Goal: Information Seeking & Learning: Learn about a topic

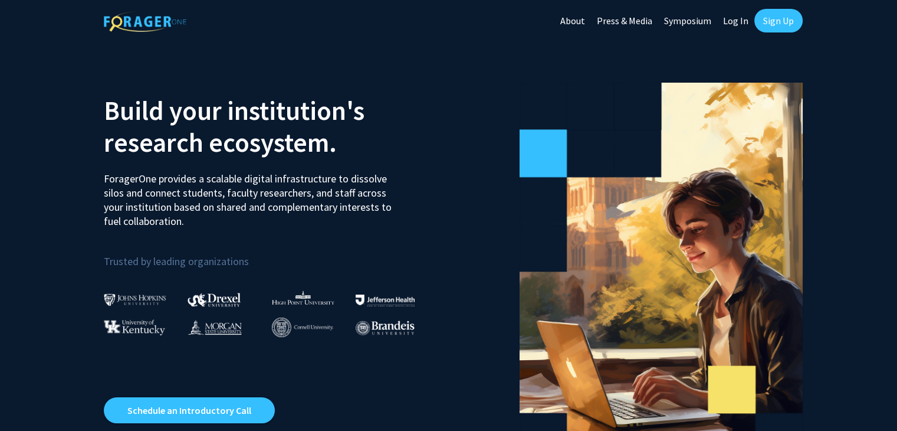
click at [731, 18] on link "Log In" at bounding box center [735, 20] width 37 height 41
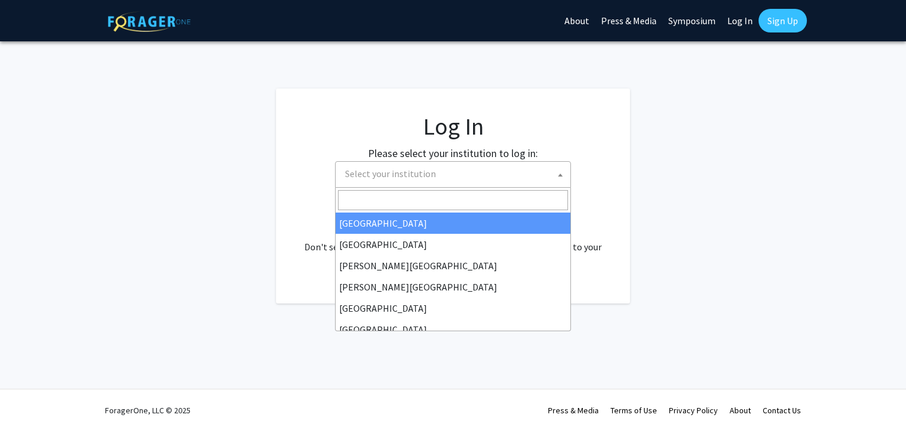
click at [494, 169] on span "Select your institution" at bounding box center [455, 174] width 230 height 24
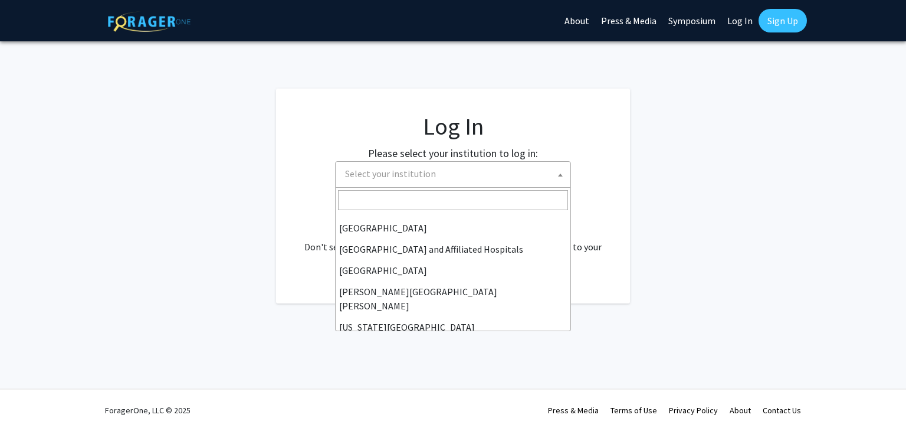
scroll to position [167, 0]
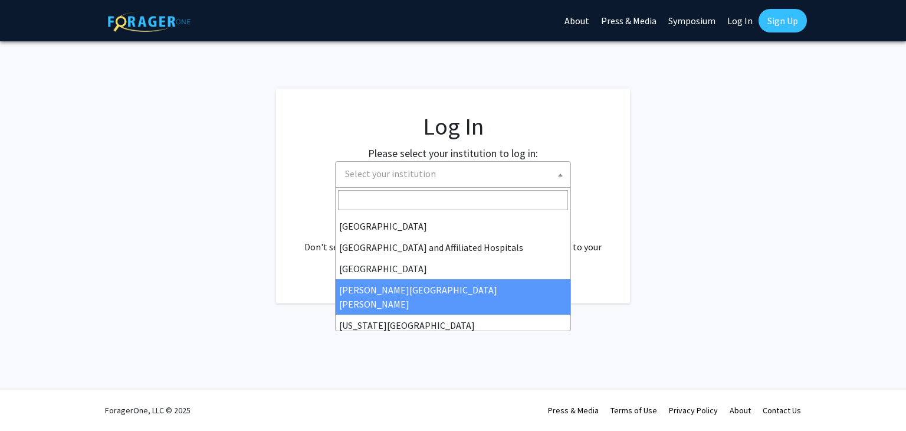
select select "1"
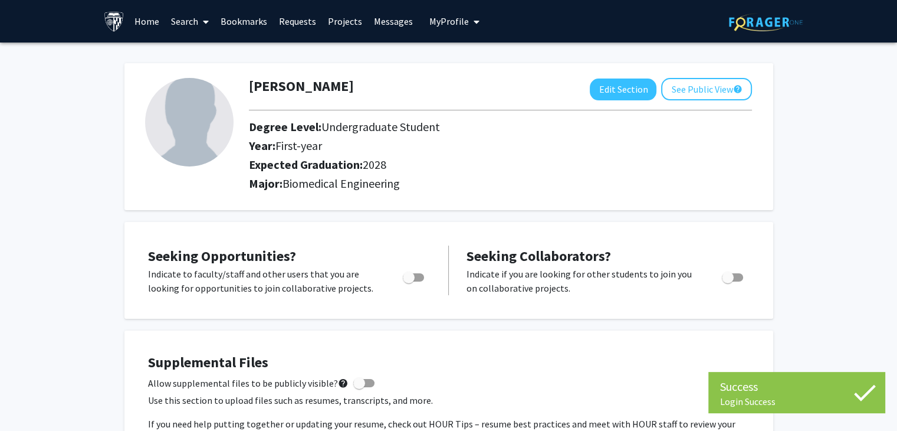
click at [198, 21] on link "Search" at bounding box center [190, 21] width 50 height 41
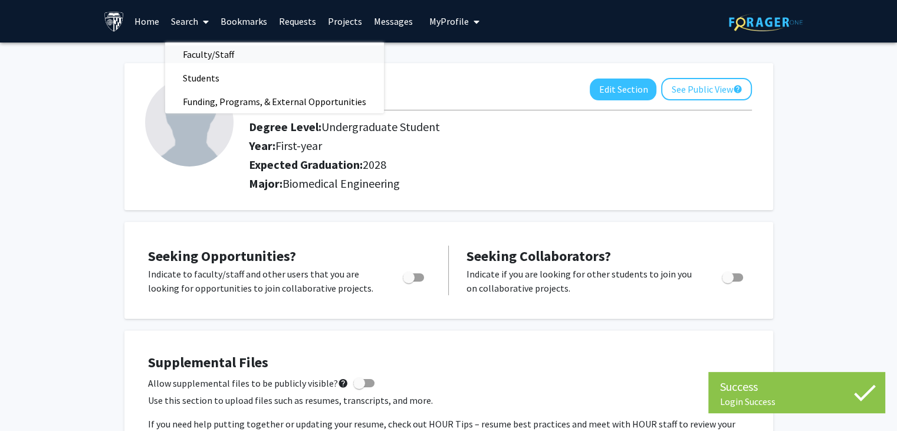
click at [210, 47] on span "Faculty/Staff" at bounding box center [208, 54] width 87 height 24
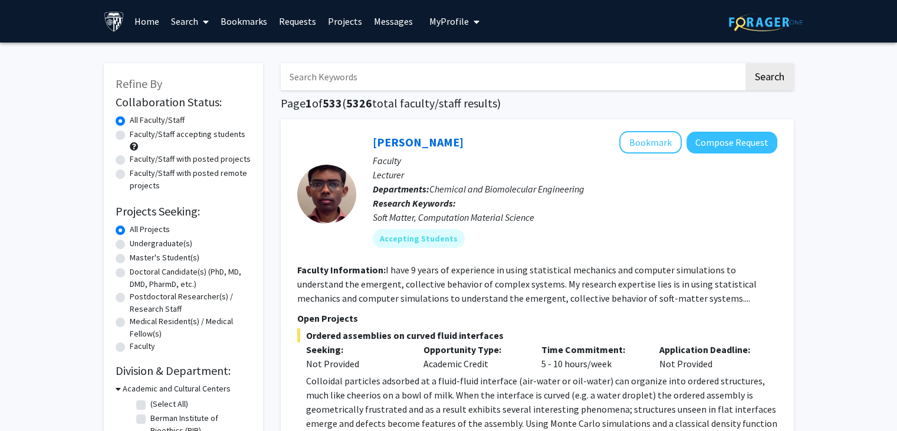
click at [354, 86] on input "Search Keywords" at bounding box center [512, 76] width 463 height 27
click at [767, 83] on button "Search" at bounding box center [770, 76] width 48 height 27
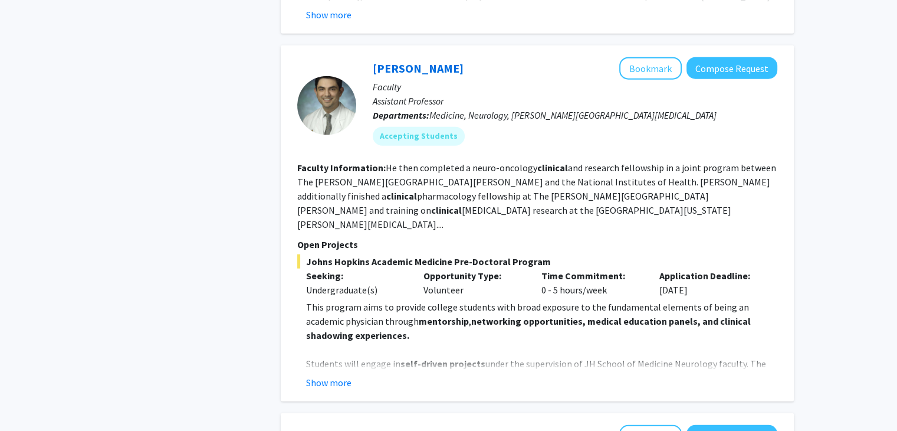
scroll to position [2895, 0]
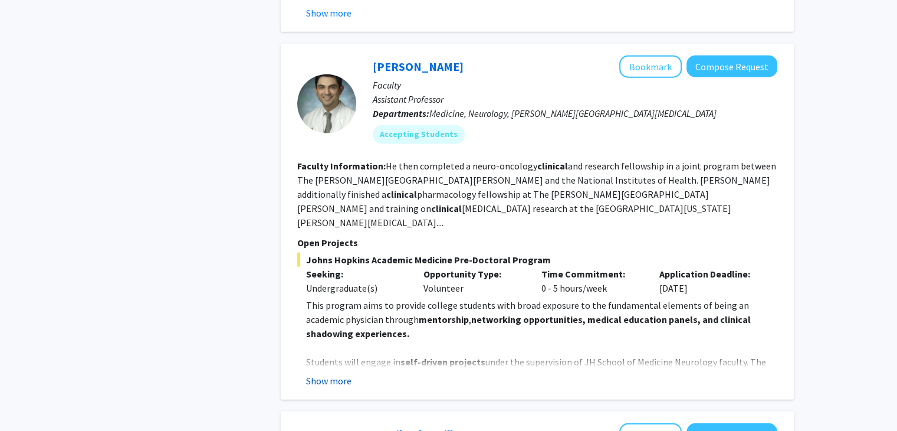
click at [343, 373] on button "Show more" at bounding box center [328, 380] width 45 height 14
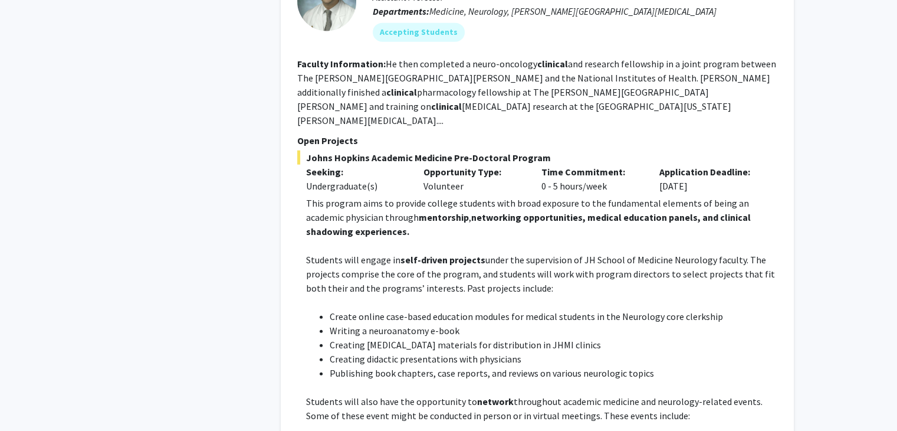
scroll to position [3017, 0]
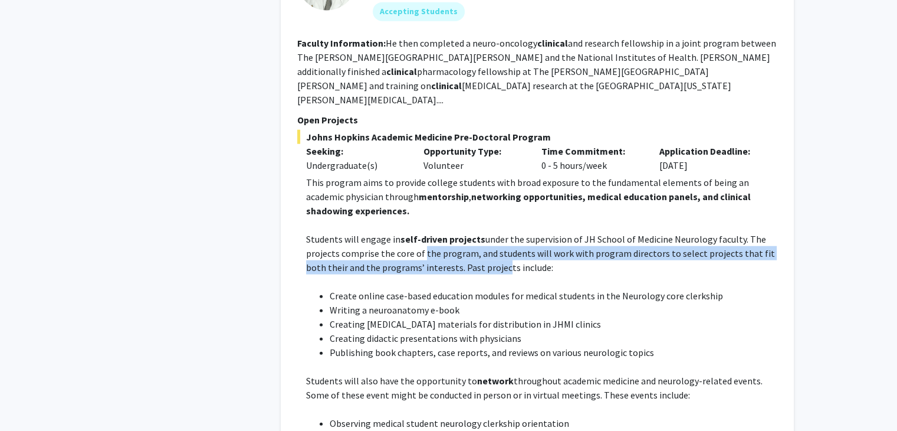
drag, startPoint x: 419, startPoint y: 183, endPoint x: 478, endPoint y: 188, distance: 59.2
click at [478, 232] on p "Students will engage in self-driven projects under the supervision of JH School…" at bounding box center [541, 253] width 471 height 42
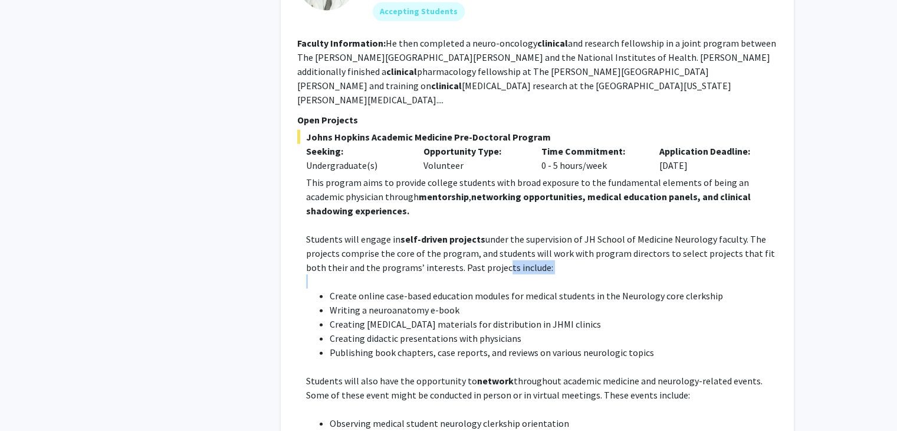
drag, startPoint x: 478, startPoint y: 188, endPoint x: 507, endPoint y: 202, distance: 32.5
click at [507, 274] on p at bounding box center [541, 281] width 471 height 14
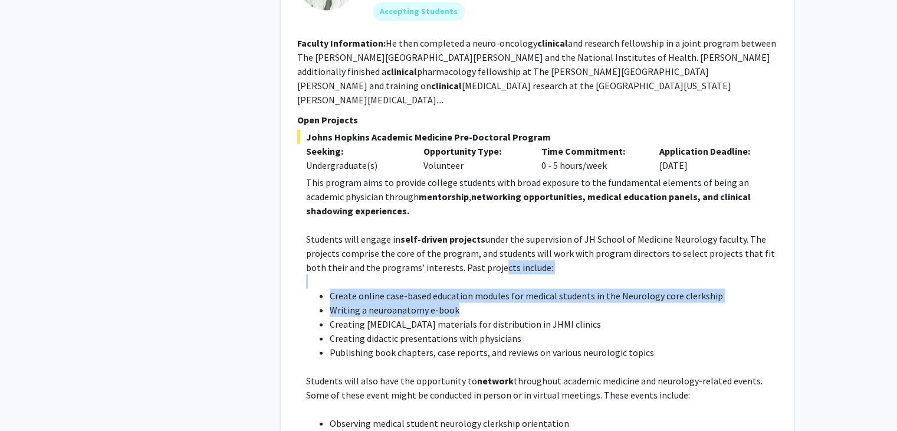
drag, startPoint x: 473, startPoint y: 192, endPoint x: 515, endPoint y: 237, distance: 60.9
click at [515, 303] on li "Writing a neuroanatomy e-book" at bounding box center [554, 310] width 448 height 14
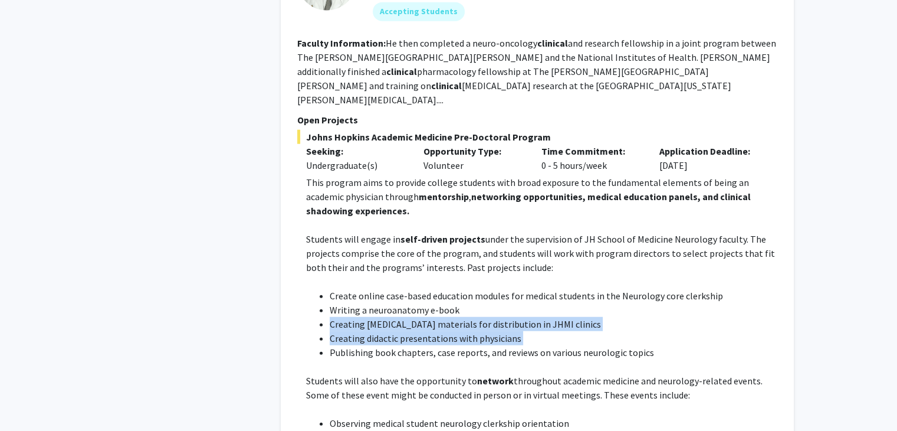
drag, startPoint x: 515, startPoint y: 237, endPoint x: 537, endPoint y: 258, distance: 30.9
click at [537, 288] on ul "Create online case-based education modules for medical students in the Neurolog…" at bounding box center [541, 323] width 471 height 71
click at [537, 331] on li "Creating didactic presentations with physicians" at bounding box center [554, 338] width 448 height 14
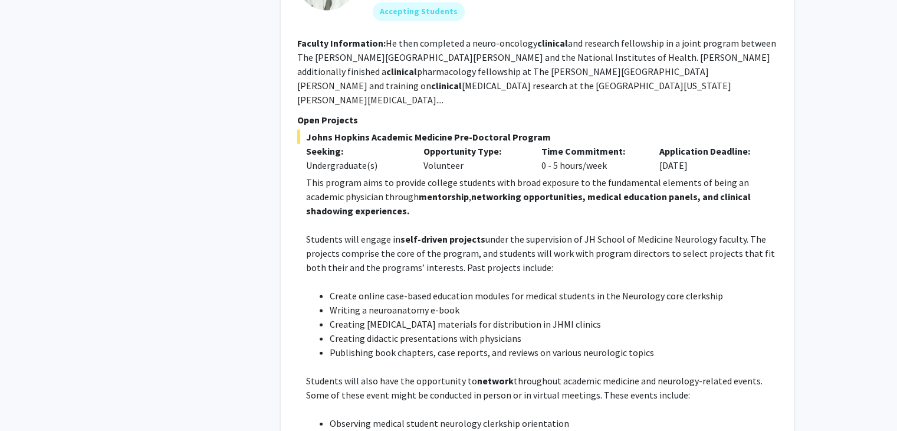
click at [537, 331] on li "Creating didactic presentations with physicians" at bounding box center [554, 338] width 448 height 14
drag, startPoint x: 552, startPoint y: 255, endPoint x: 498, endPoint y: 248, distance: 54.7
click at [498, 317] on li "Creating patient education materials for distribution in JHMI clinics" at bounding box center [554, 324] width 448 height 14
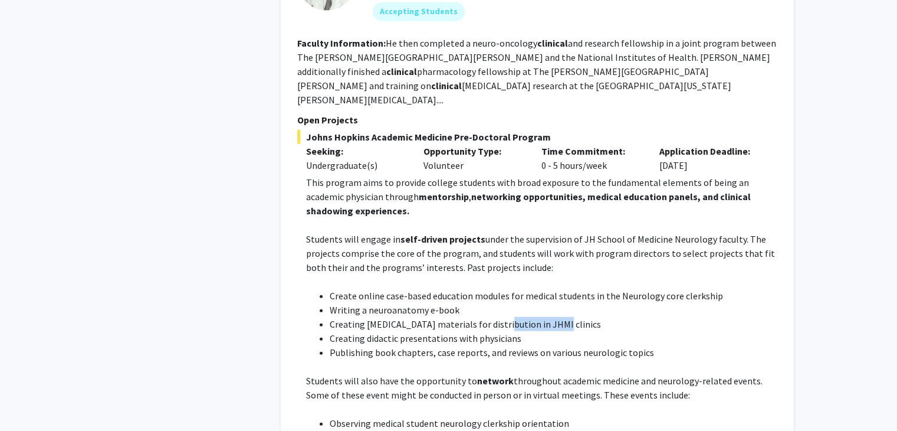
click at [498, 317] on li "Creating patient education materials for distribution in JHMI clinics" at bounding box center [554, 324] width 448 height 14
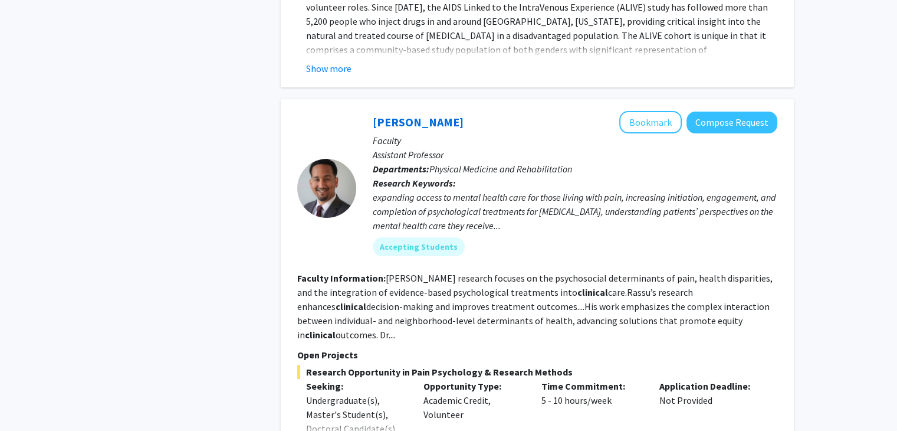
scroll to position [4679, 0]
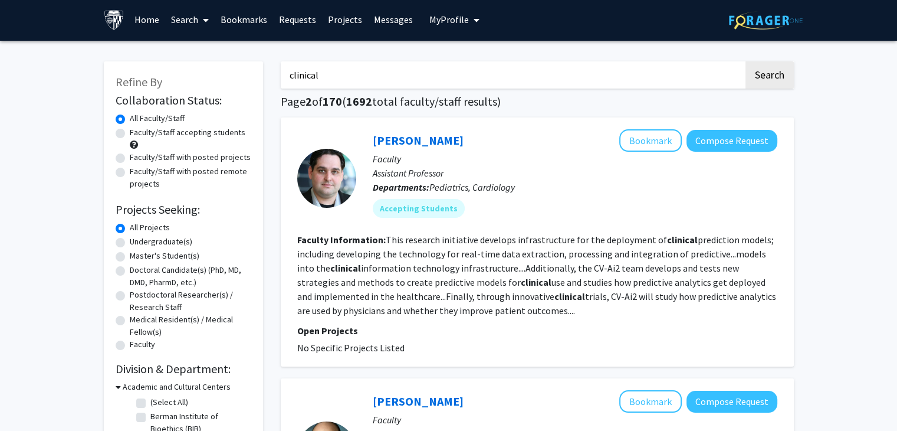
scroll to position [2, 0]
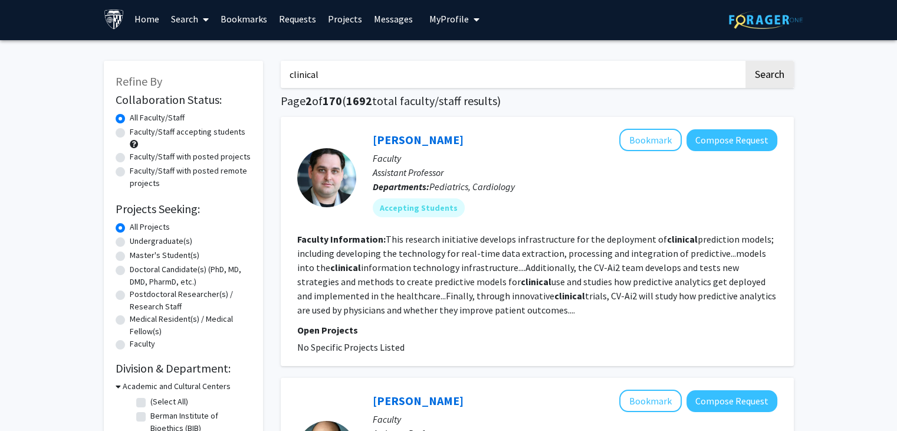
click at [533, 74] on input "clinical" at bounding box center [512, 74] width 463 height 27
click at [746, 61] on button "Search" at bounding box center [770, 74] width 48 height 27
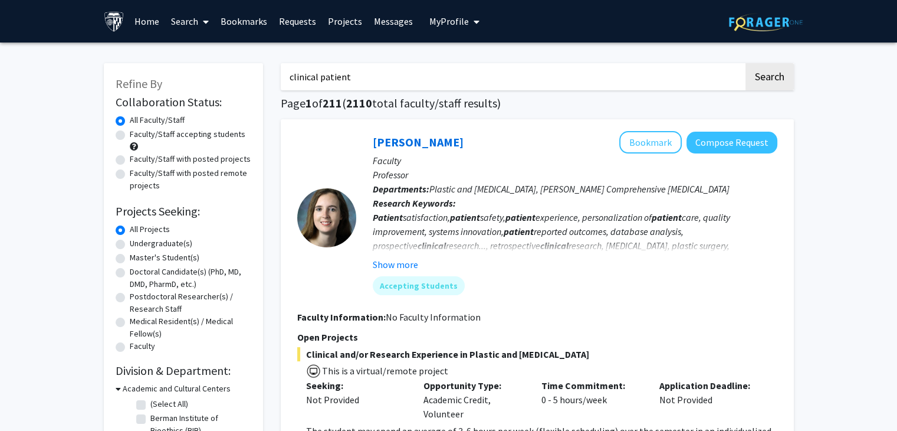
click at [746, 63] on button "Search" at bounding box center [770, 76] width 48 height 27
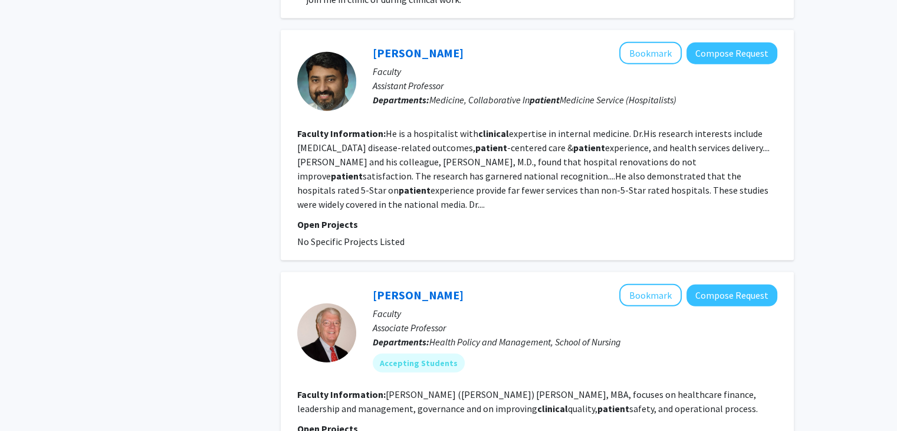
scroll to position [3268, 0]
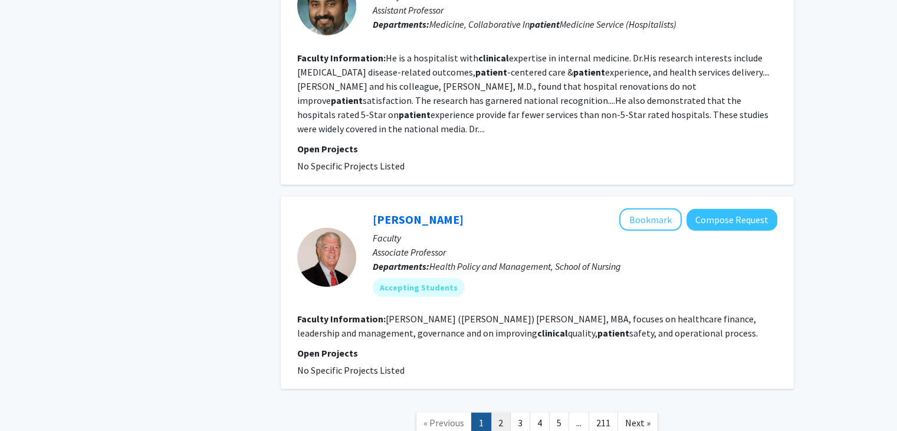
click at [500, 412] on link "2" at bounding box center [501, 422] width 20 height 21
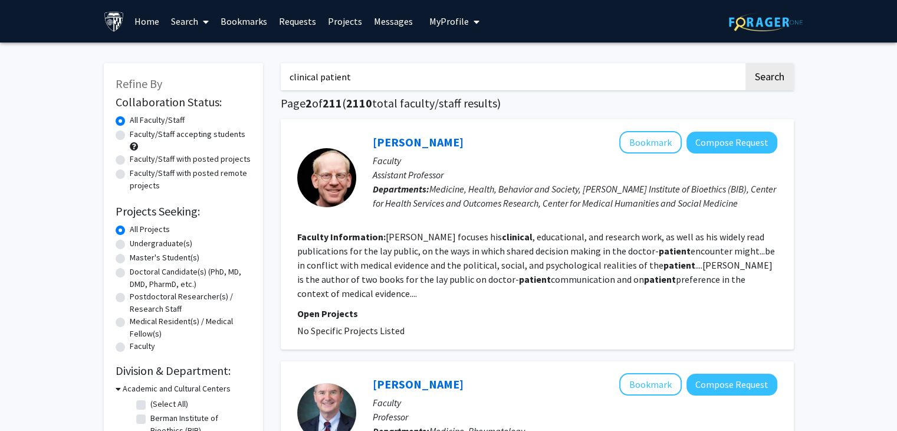
click at [380, 73] on input "clinical patient" at bounding box center [512, 76] width 463 height 27
click at [746, 63] on button "Search" at bounding box center [770, 76] width 48 height 27
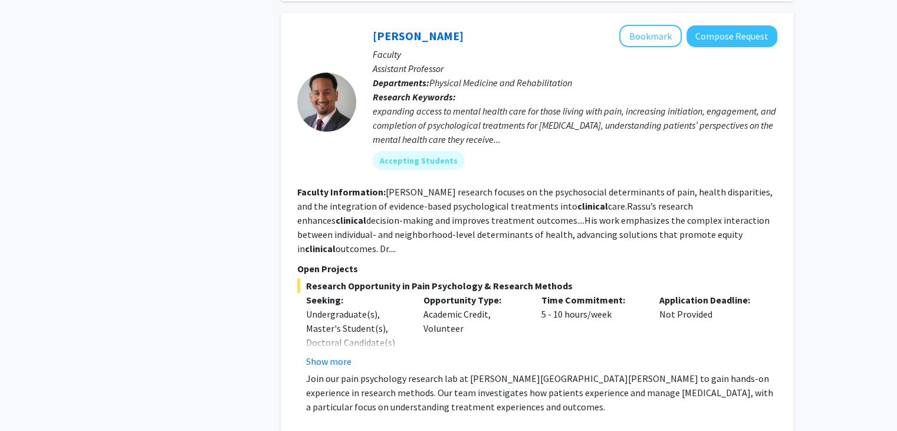
scroll to position [4184, 0]
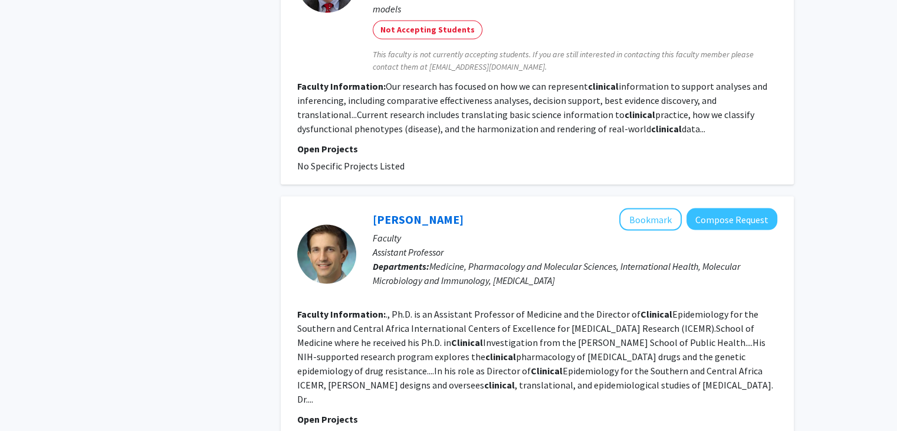
scroll to position [2436, 0]
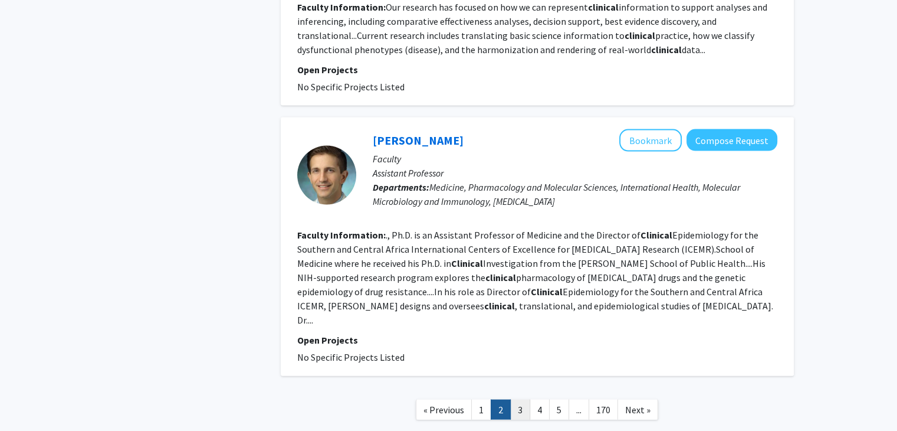
click at [515, 399] on link "3" at bounding box center [520, 409] width 20 height 21
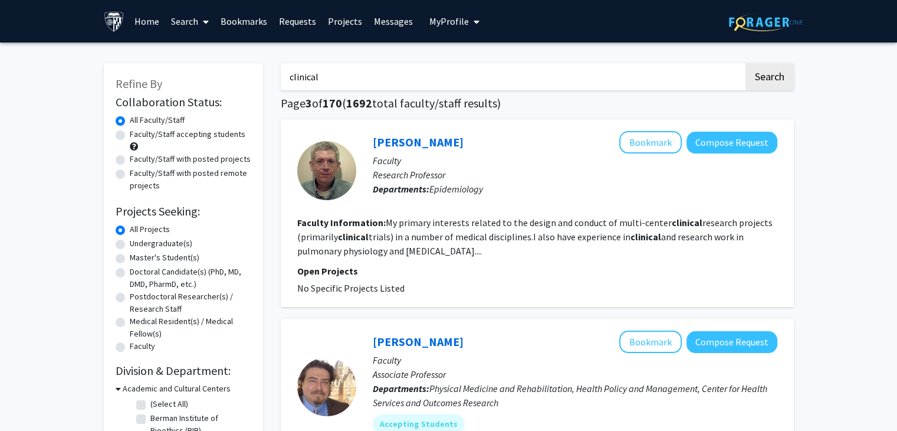
click at [417, 73] on input "clinical" at bounding box center [512, 76] width 463 height 27
click at [746, 63] on button "Search" at bounding box center [770, 76] width 48 height 27
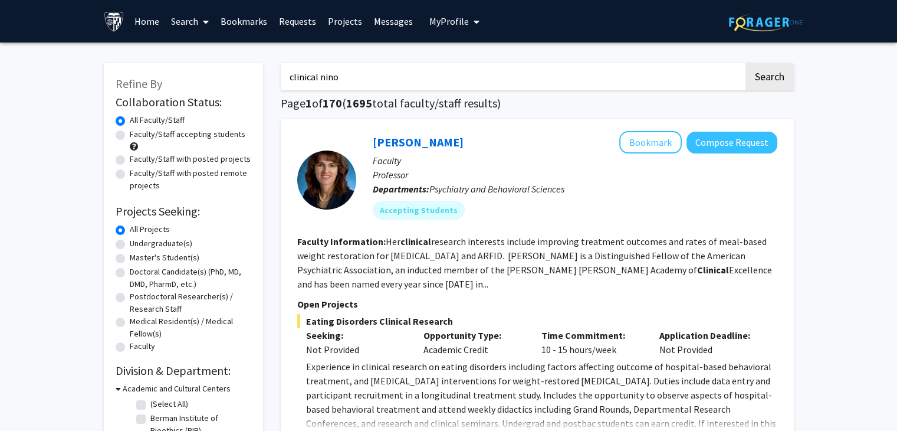
click at [746, 63] on button "Search" at bounding box center [770, 76] width 48 height 27
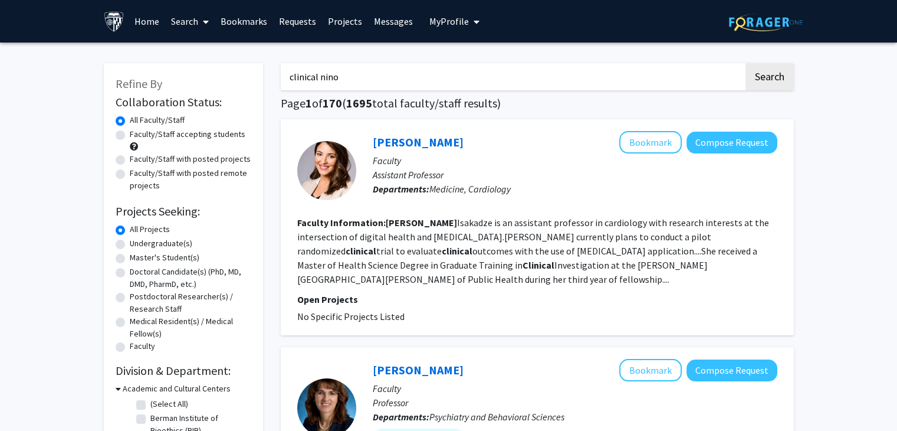
click at [366, 83] on input "clinical nino" at bounding box center [512, 76] width 463 height 27
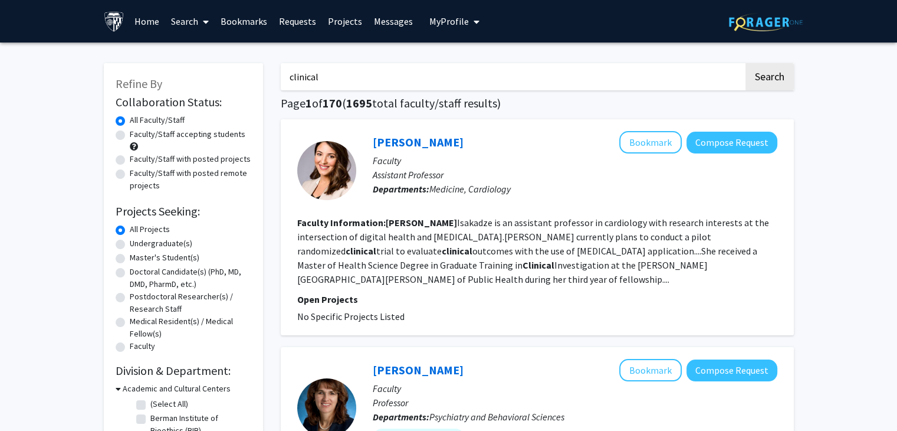
type input "clinical"
click at [746, 63] on button "Search" at bounding box center [770, 76] width 48 height 27
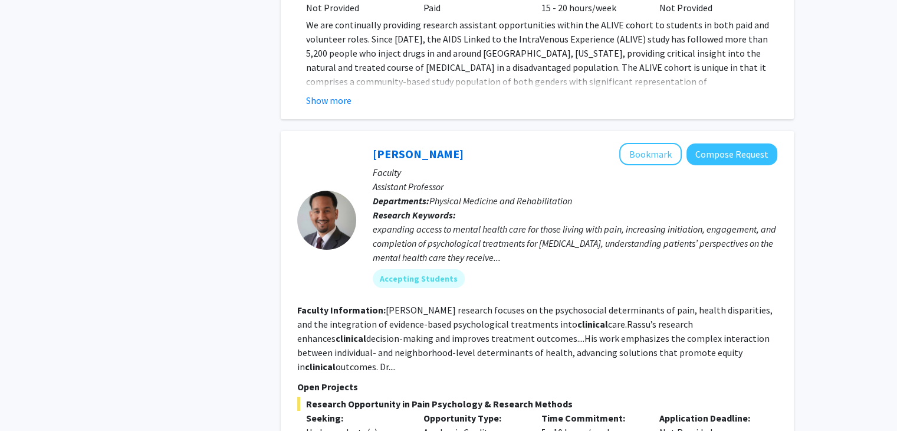
scroll to position [4184, 0]
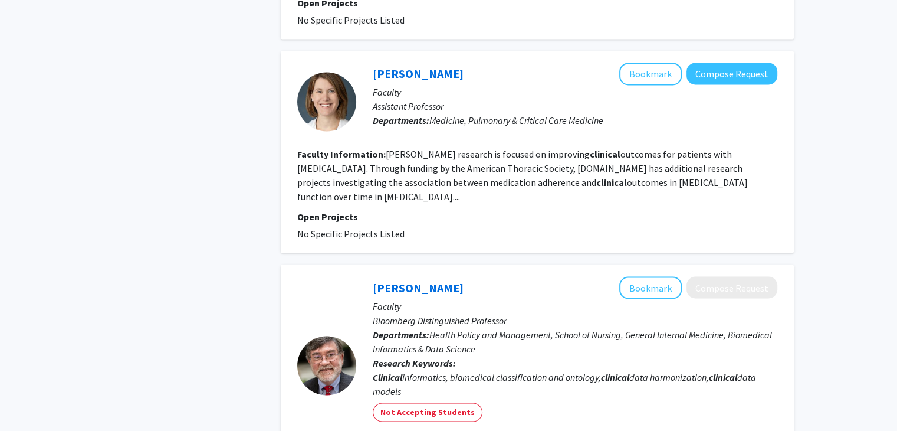
scroll to position [2436, 0]
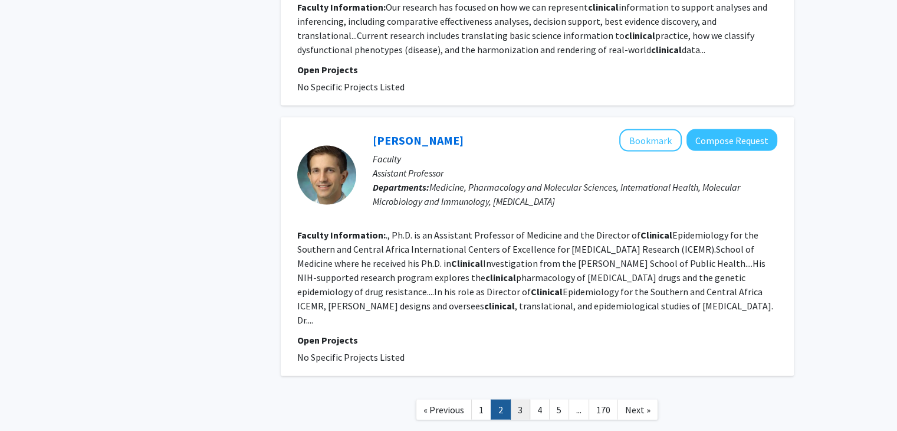
click at [515, 399] on link "3" at bounding box center [520, 409] width 20 height 21
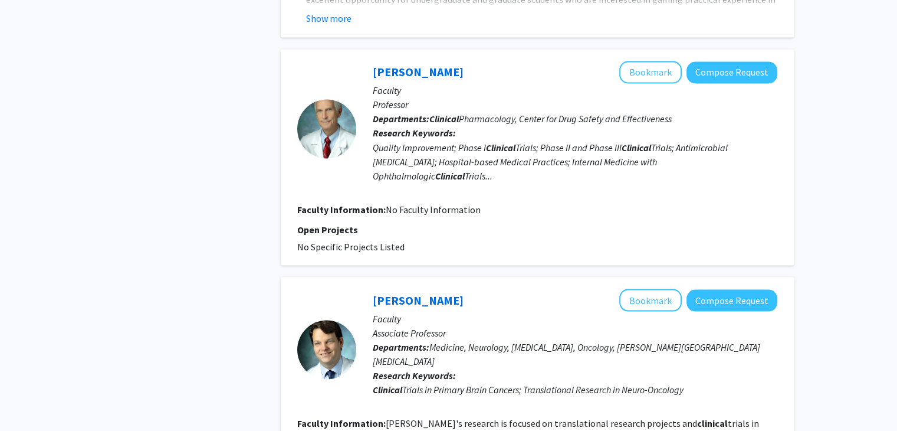
scroll to position [2233, 0]
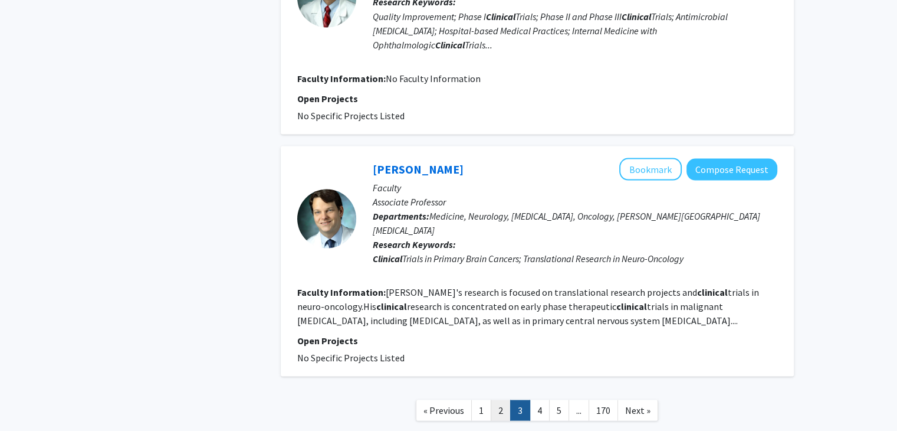
click at [503, 399] on link "2" at bounding box center [501, 409] width 20 height 21
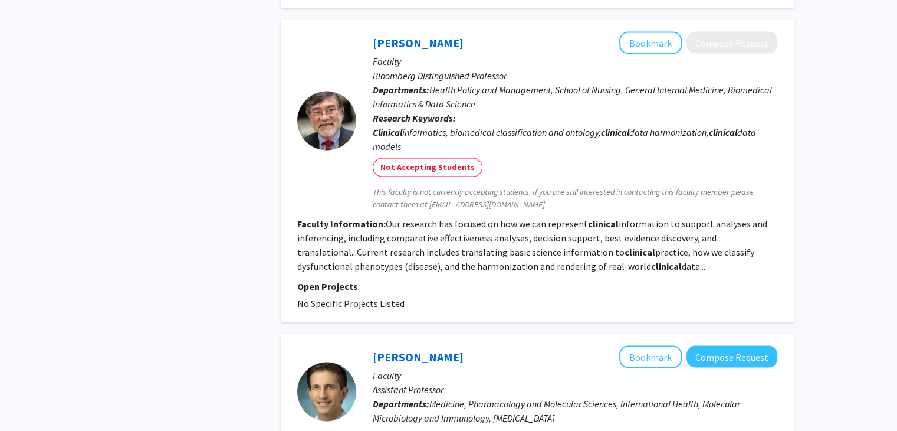
scroll to position [2436, 0]
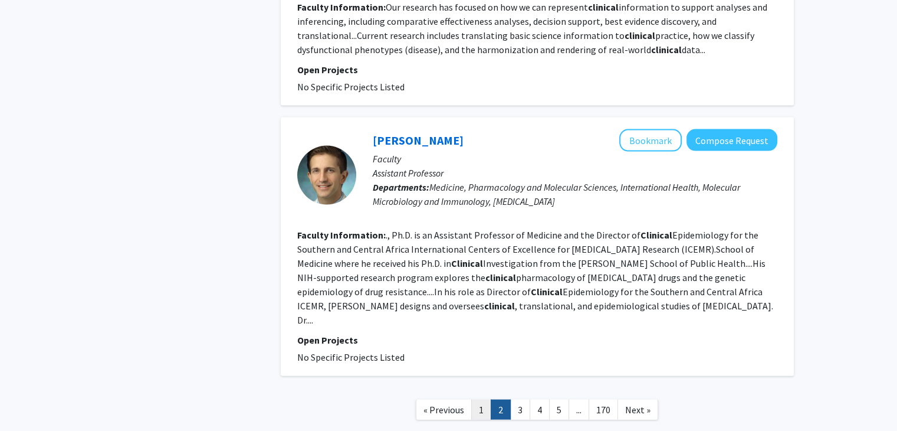
click at [484, 399] on link "1" at bounding box center [481, 409] width 20 height 21
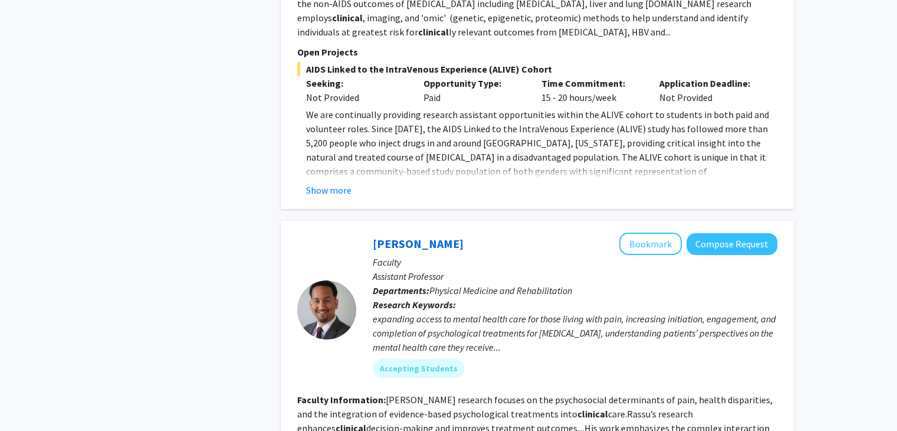
scroll to position [4184, 0]
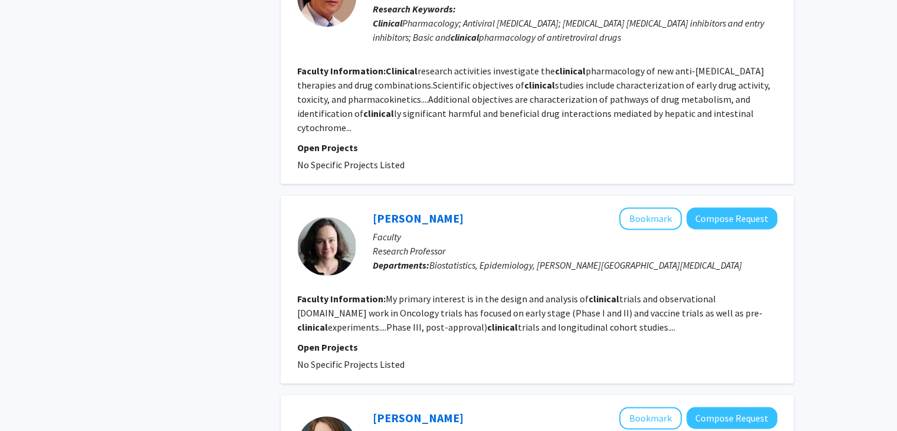
scroll to position [1672, 0]
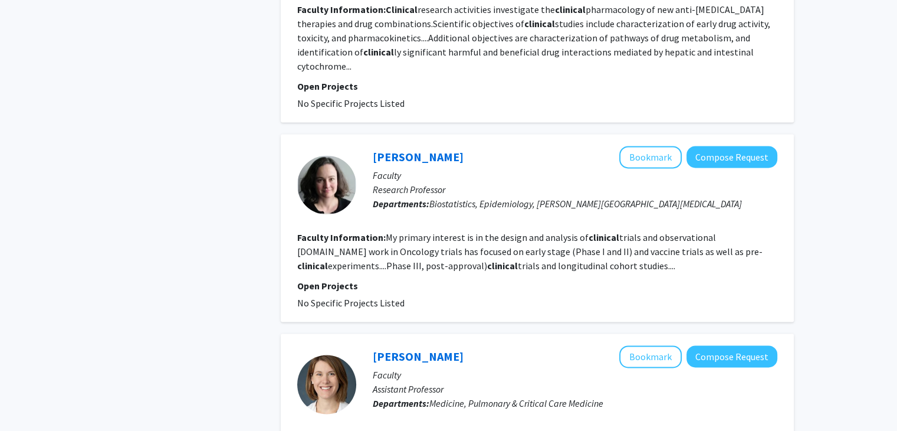
click at [378, 238] on fg-search-faculty "Elizabeth Sugar Bookmark Compose Request Faculty Research Professor Departments…" at bounding box center [537, 228] width 480 height 164
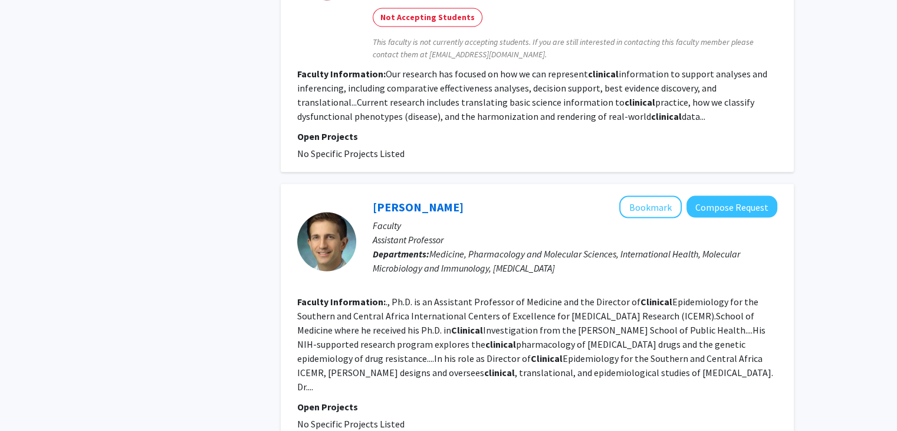
scroll to position [2436, 0]
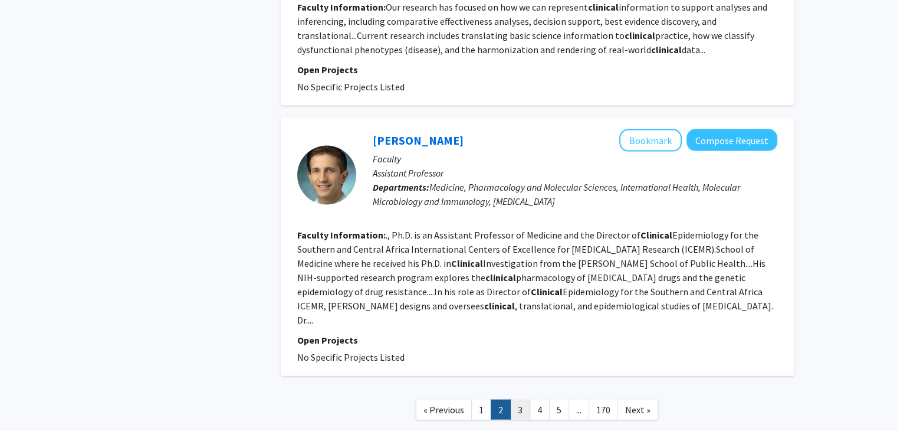
click at [514, 399] on link "3" at bounding box center [520, 409] width 20 height 21
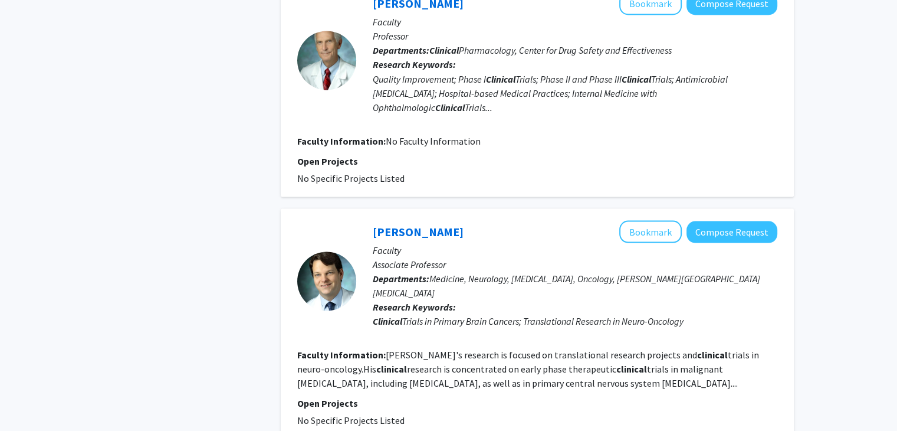
scroll to position [2172, 0]
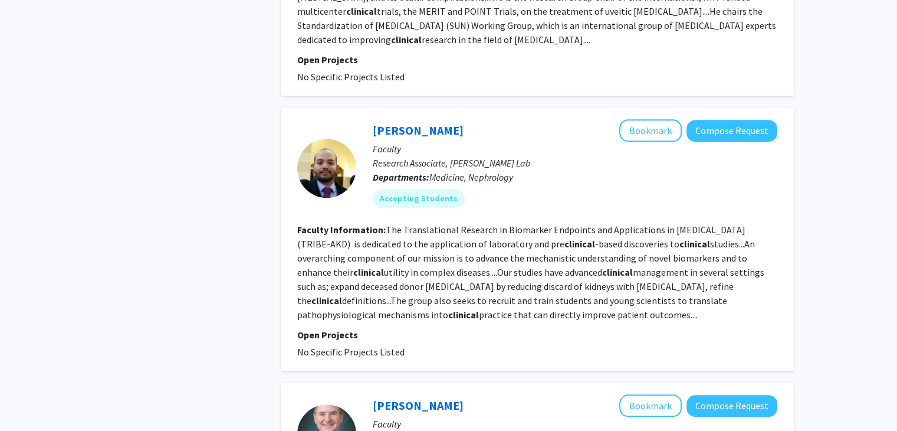
scroll to position [714, 0]
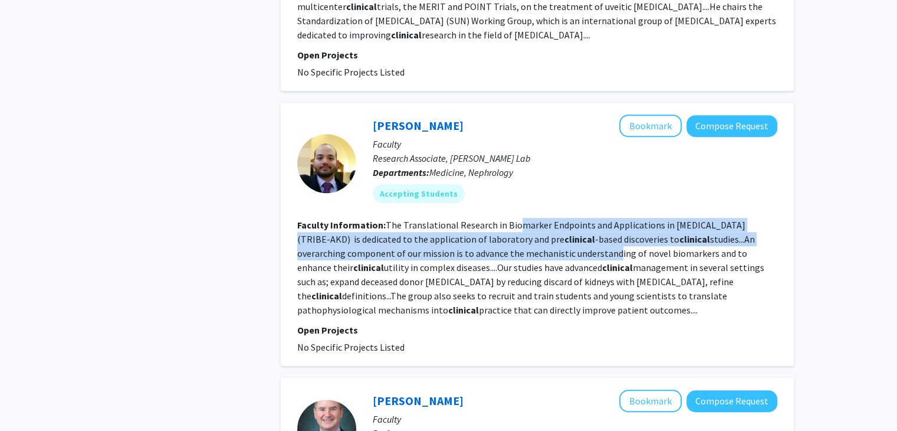
drag, startPoint x: 512, startPoint y: 204, endPoint x: 559, endPoint y: 239, distance: 59.0
click at [559, 239] on fg-read-more "The Translational Research in Biomarker Endpoints and Applications in Kidney Di…" at bounding box center [530, 267] width 467 height 97
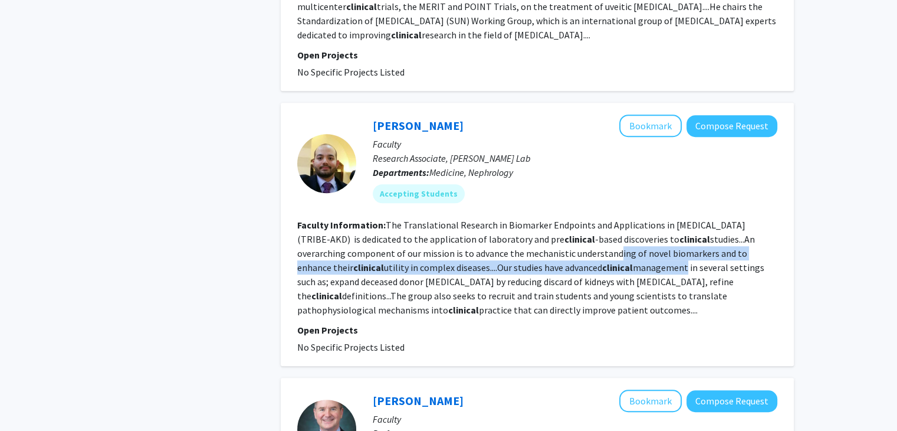
drag, startPoint x: 559, startPoint y: 239, endPoint x: 597, endPoint y: 257, distance: 42.0
click at [597, 257] on section "Faculty Information: The Translational Research in Biomarker Endpoints and Appl…" at bounding box center [537, 267] width 480 height 99
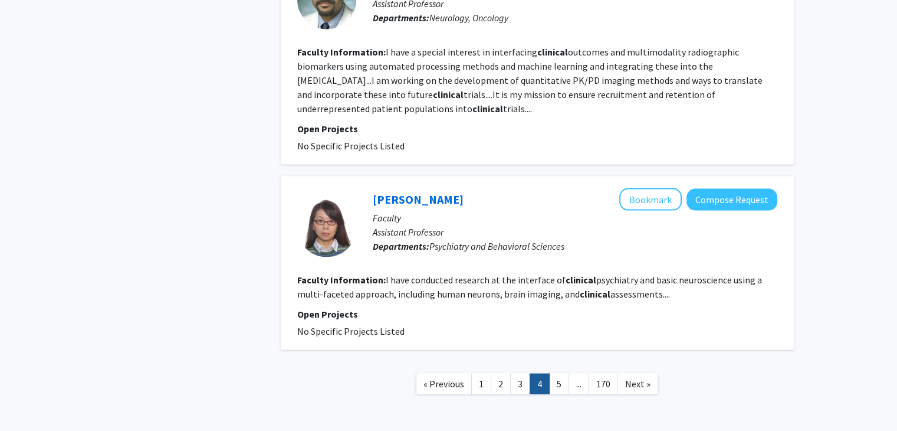
scroll to position [2197, 0]
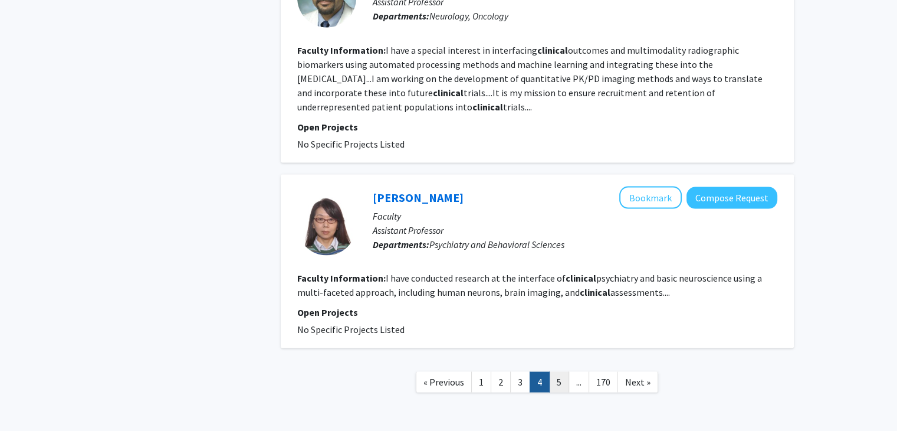
click at [556, 371] on link "5" at bounding box center [559, 381] width 20 height 21
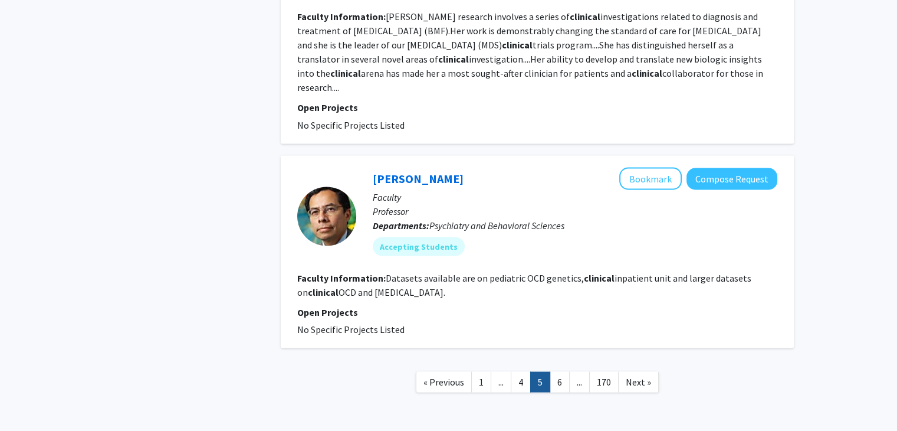
scroll to position [2126, 0]
click at [560, 372] on link "6" at bounding box center [560, 382] width 20 height 21
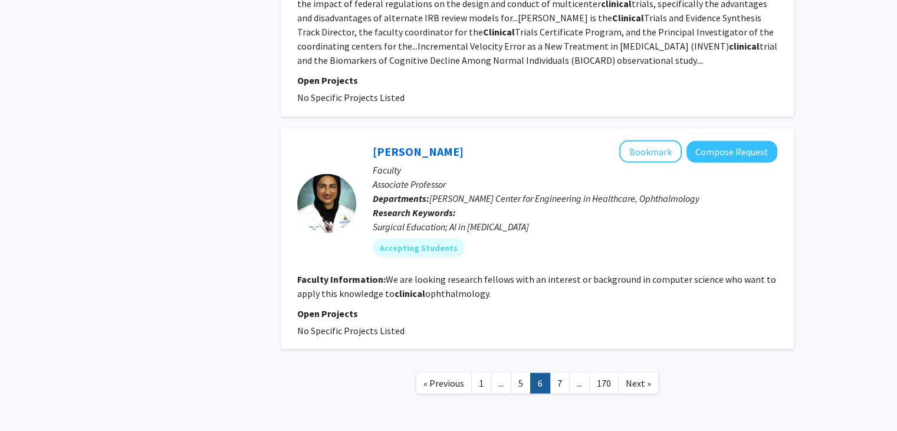
scroll to position [2131, 0]
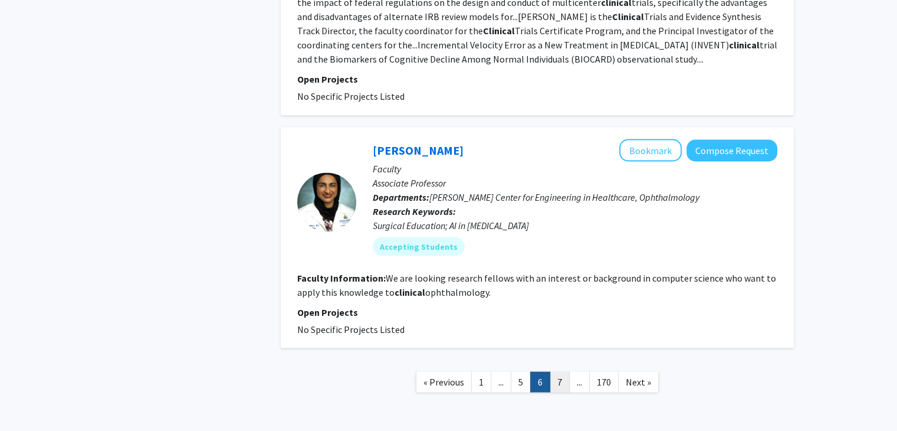
click at [563, 371] on link "7" at bounding box center [560, 381] width 20 height 21
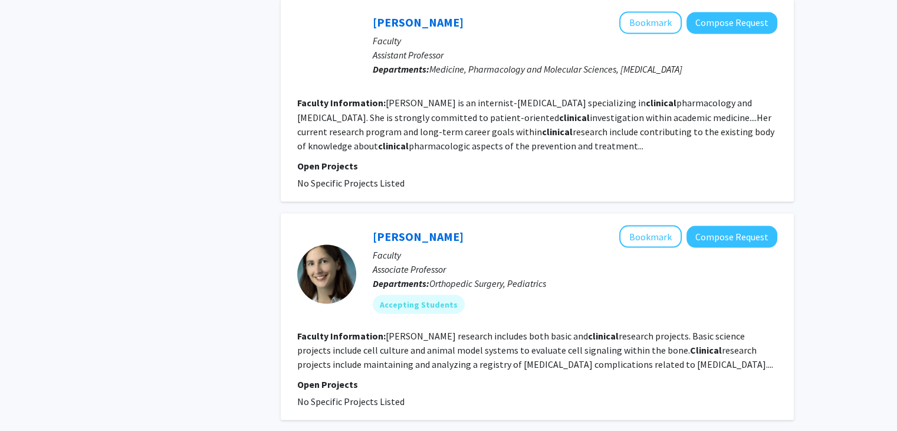
scroll to position [2182, 0]
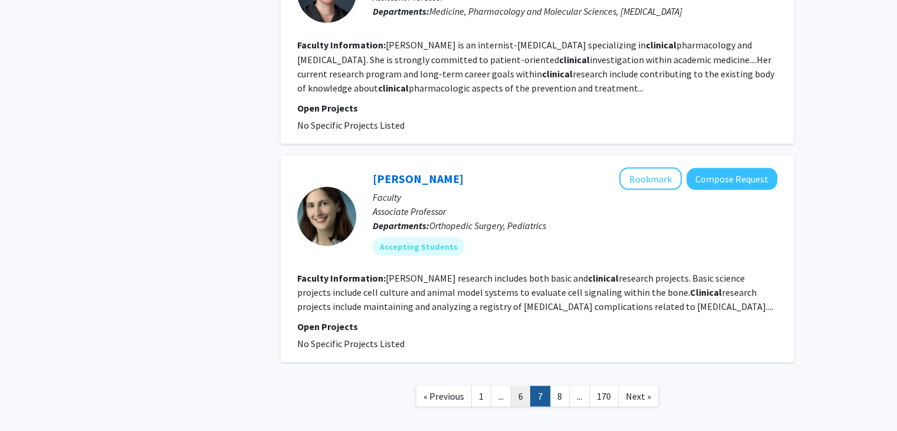
click at [526, 385] on link "6" at bounding box center [521, 395] width 20 height 21
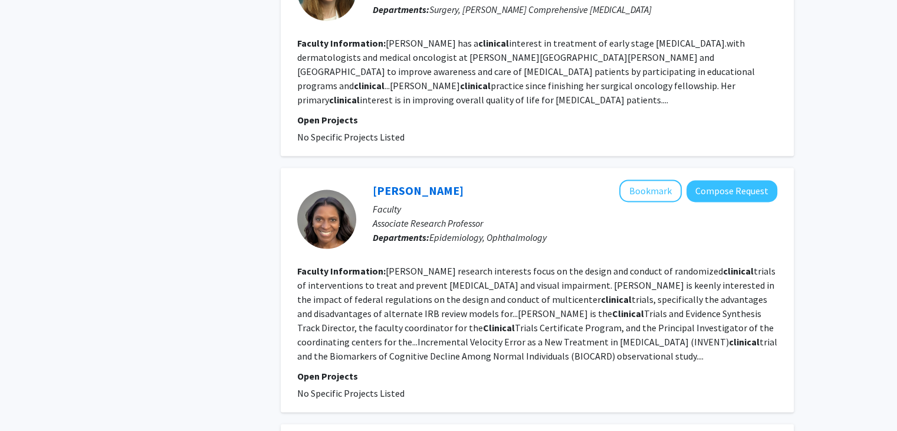
scroll to position [2131, 0]
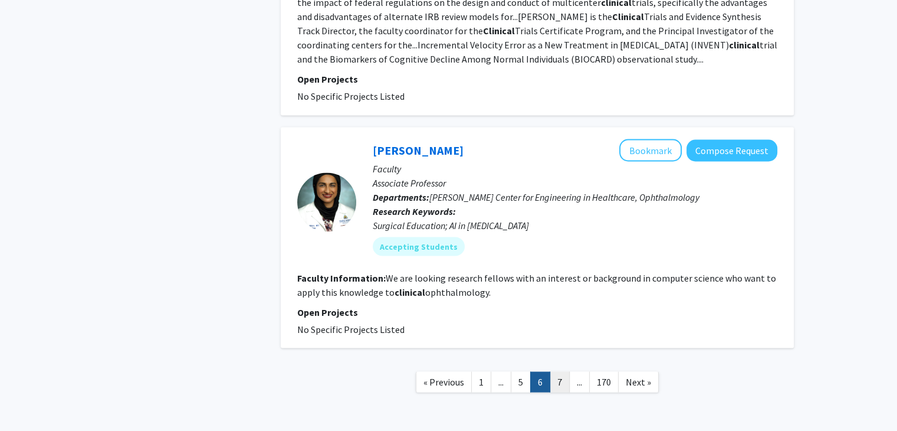
click at [555, 371] on link "7" at bounding box center [560, 381] width 20 height 21
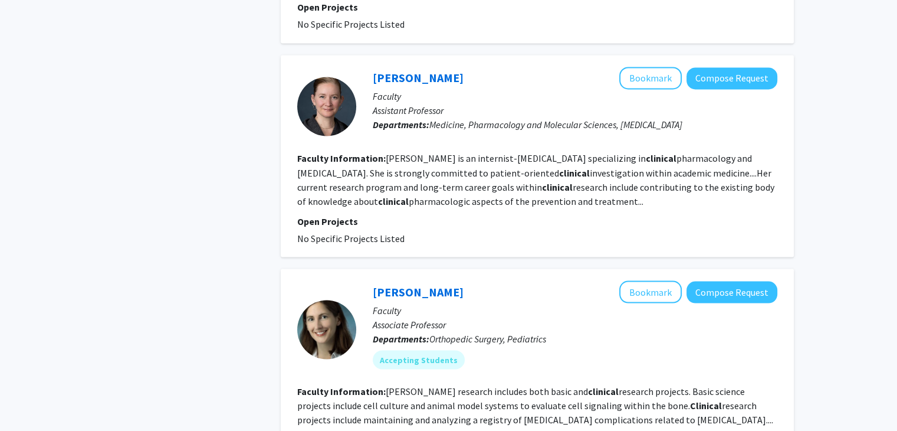
scroll to position [2182, 0]
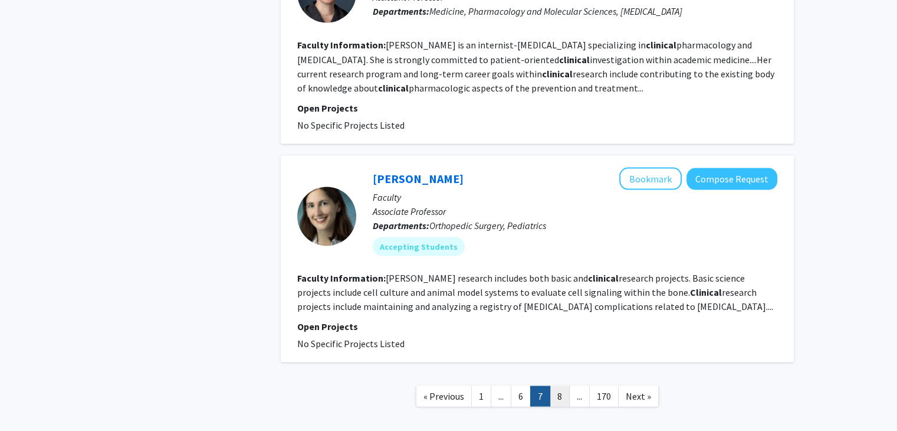
click at [566, 385] on link "8" at bounding box center [560, 395] width 20 height 21
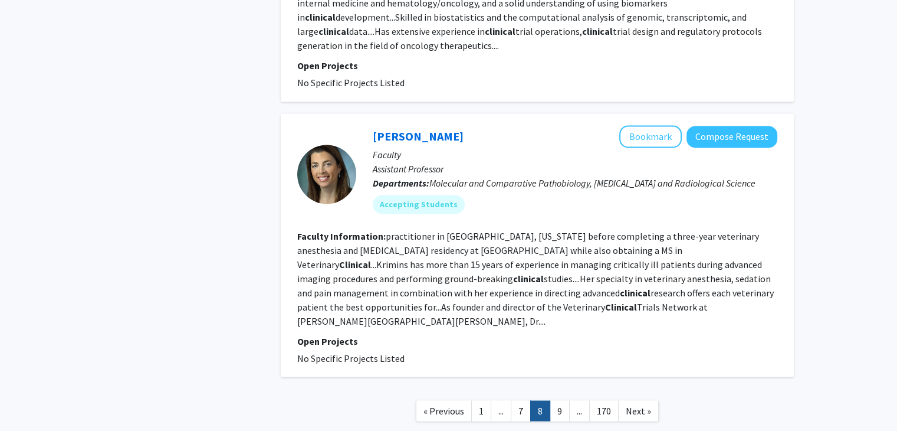
scroll to position [2031, 0]
click at [560, 401] on link "9" at bounding box center [560, 411] width 20 height 21
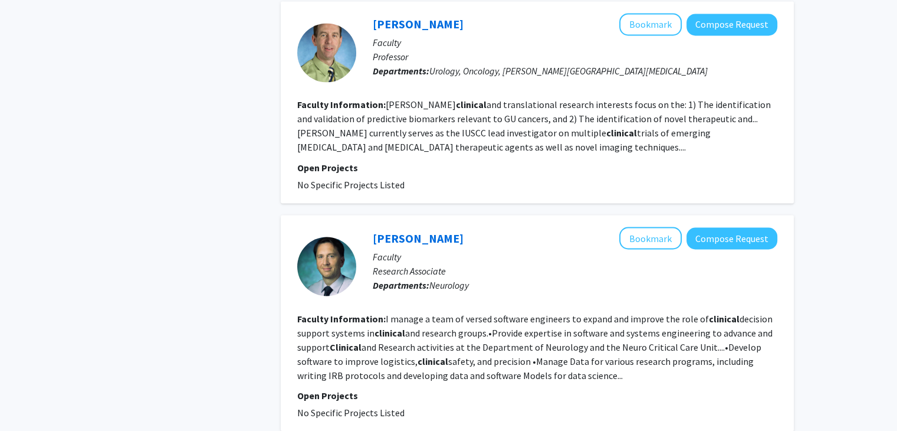
scroll to position [2076, 0]
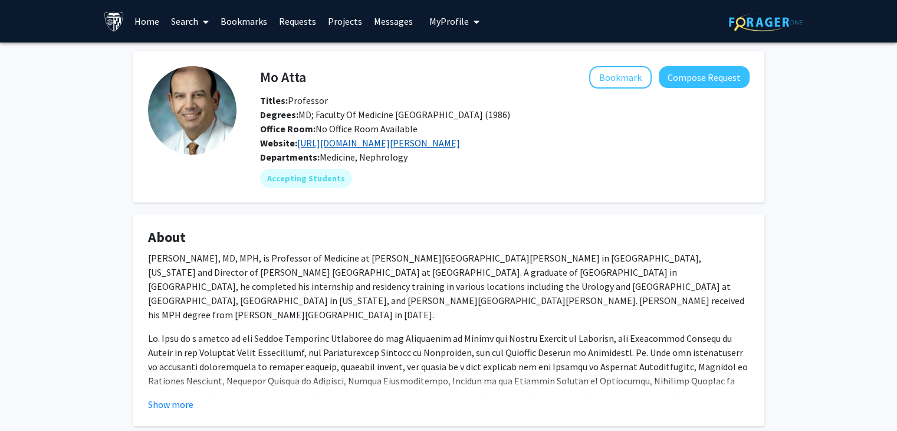
click at [356, 140] on link "https://www.hopkinsmedicine.org/research/labs/mohamed-atta-lab" at bounding box center [378, 143] width 163 height 12
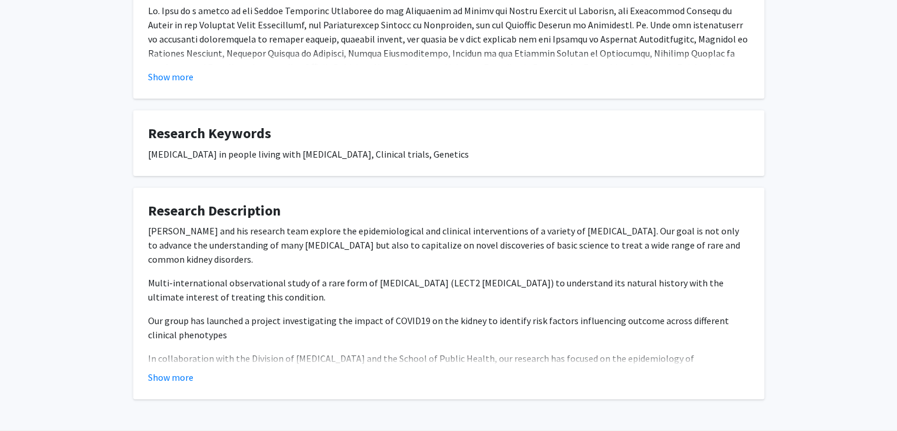
scroll to position [369, 0]
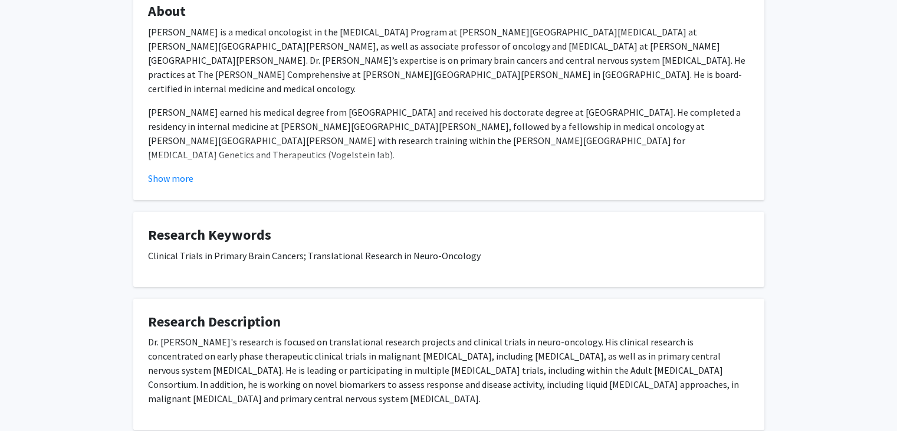
scroll to position [208, 0]
click at [173, 189] on fg-card "About Dr. Matthias Holdhoff is a medical oncologist in the Brain Cancer Program…" at bounding box center [448, 94] width 631 height 212
click at [177, 183] on button "Show more" at bounding box center [170, 177] width 45 height 14
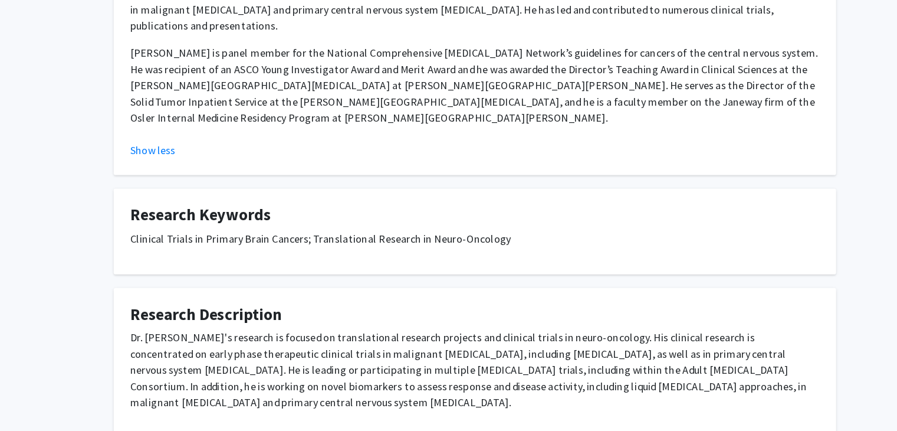
scroll to position [360, 0]
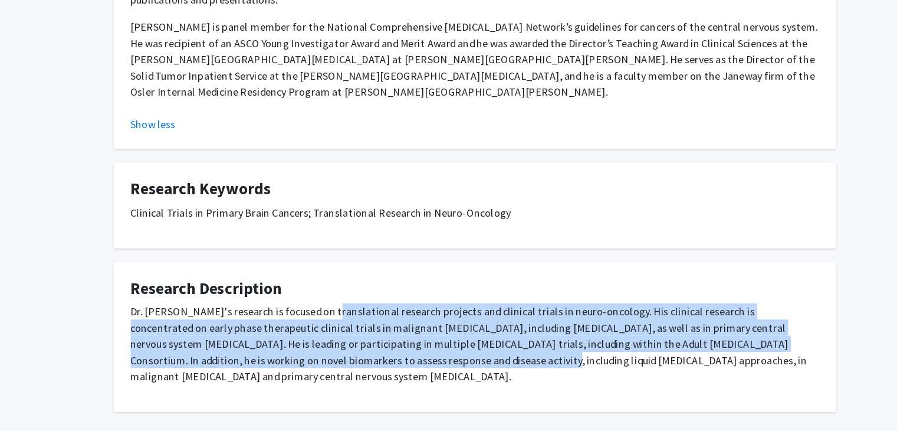
drag, startPoint x: 314, startPoint y: 284, endPoint x: 349, endPoint y: 321, distance: 51.3
click at [349, 321] on p "Dr. Holdhoff's research is focused on translational research projects and clini…" at bounding box center [449, 354] width 602 height 71
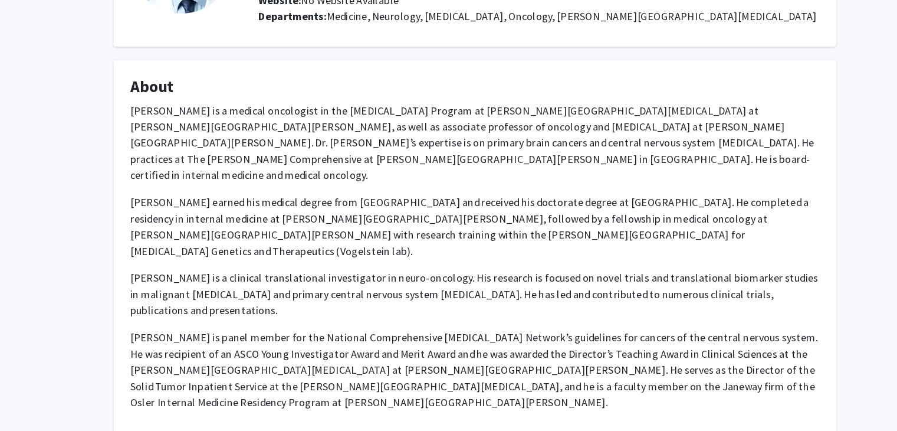
scroll to position [120, 0]
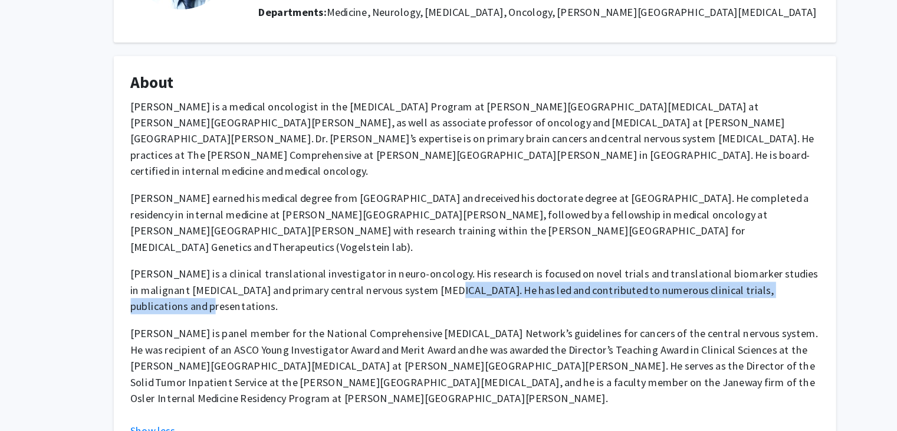
drag, startPoint x: 421, startPoint y: 247, endPoint x: 455, endPoint y: 269, distance: 40.4
click at [455, 269] on p "Dr. Holdhoff is a clinical translational investigator in neuro-oncology. His re…" at bounding box center [449, 279] width 602 height 42
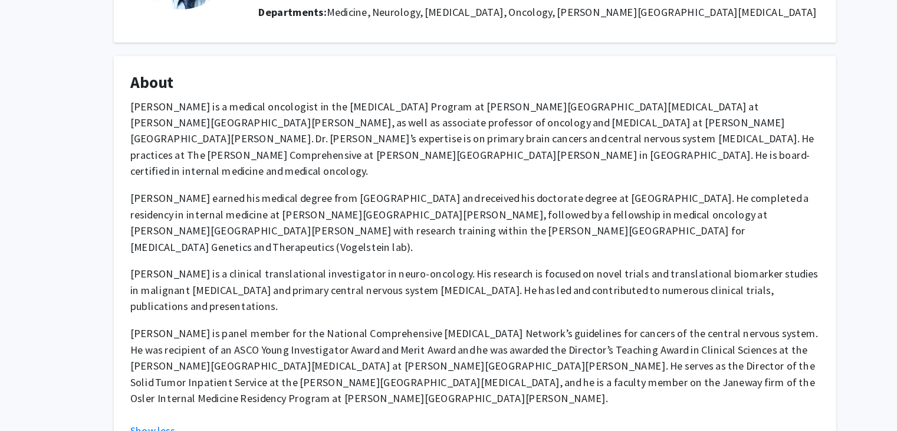
click at [455, 269] on p "Dr. Holdhoff is a clinical translational investigator in neuro-oncology. His re…" at bounding box center [449, 279] width 602 height 42
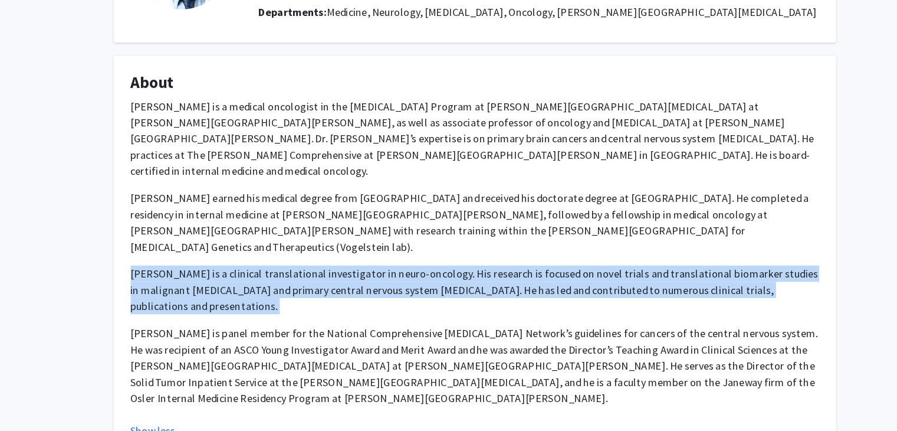
click at [455, 269] on p "Dr. Holdhoff is a clinical translational investigator in neuro-oncology. His re…" at bounding box center [449, 279] width 602 height 42
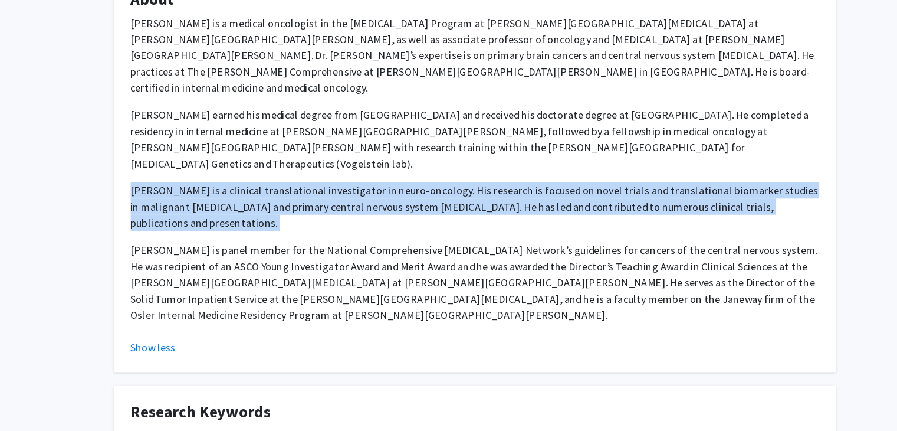
scroll to position [0, 0]
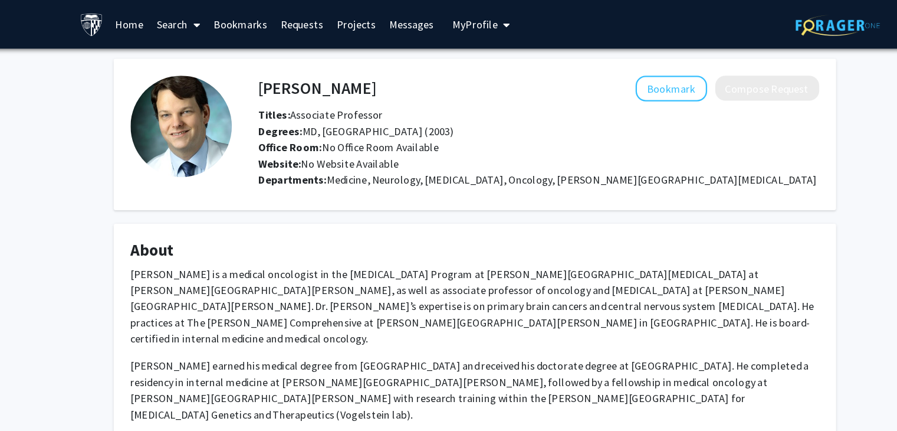
click at [267, 199] on fg-card "About Dr. Matthias Holdhoff is a medical oncologist in the Brain Cancer Program…" at bounding box center [448, 369] width 631 height 349
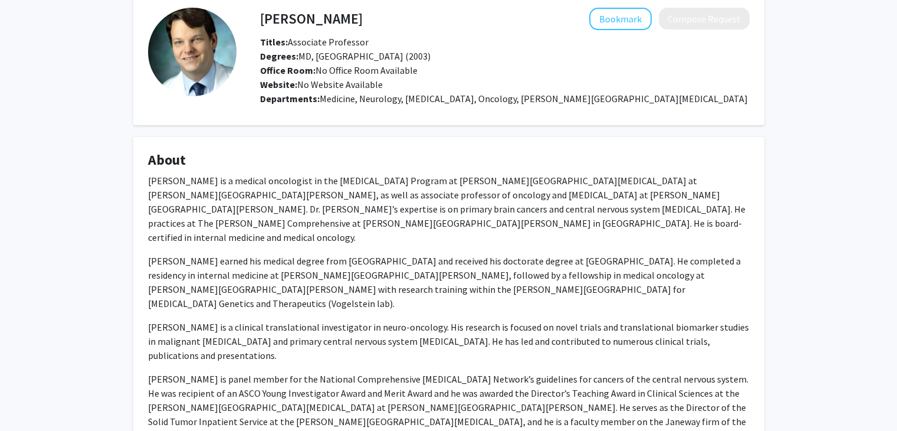
scroll to position [61, 0]
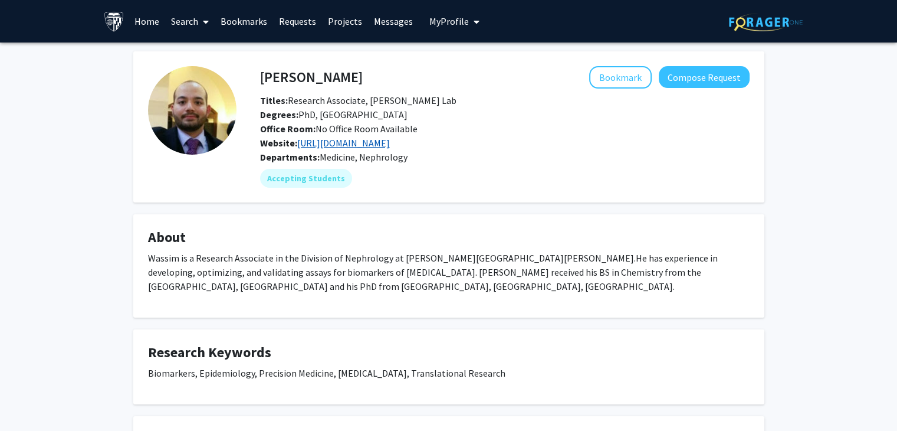
click at [347, 137] on link "[URL][DOMAIN_NAME]" at bounding box center [343, 143] width 93 height 12
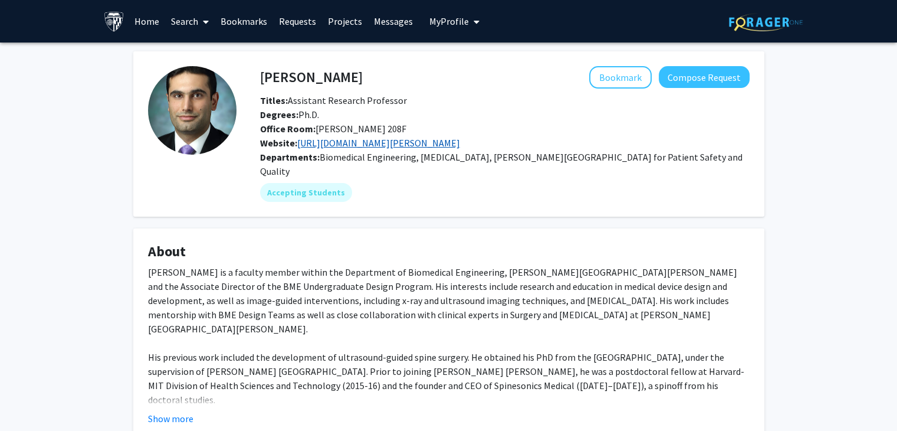
click at [386, 137] on link "https://www.bme.jhu.edu/faculty_staff/amir-manbachi-phd/" at bounding box center [378, 143] width 163 height 12
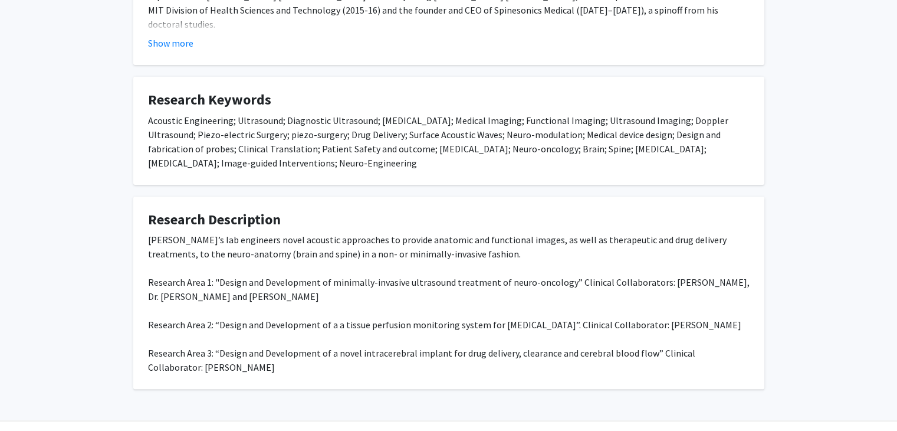
scroll to position [375, 0]
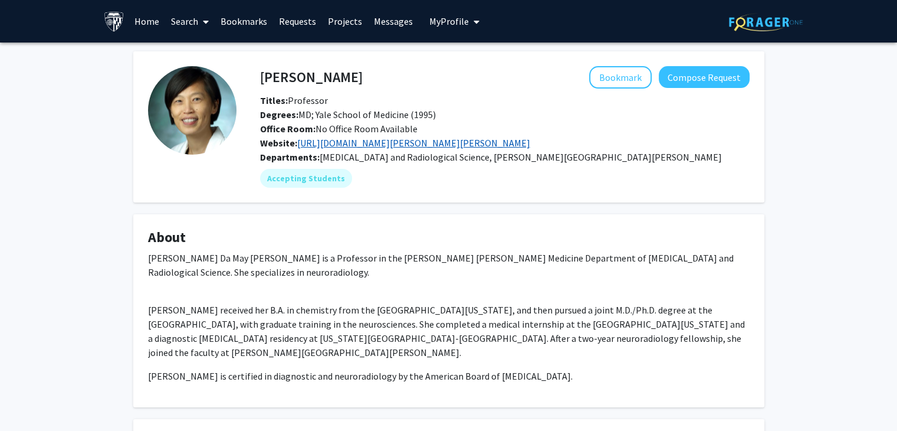
click at [416, 139] on link "[URL][DOMAIN_NAME][PERSON_NAME][PERSON_NAME]" at bounding box center [413, 143] width 233 height 12
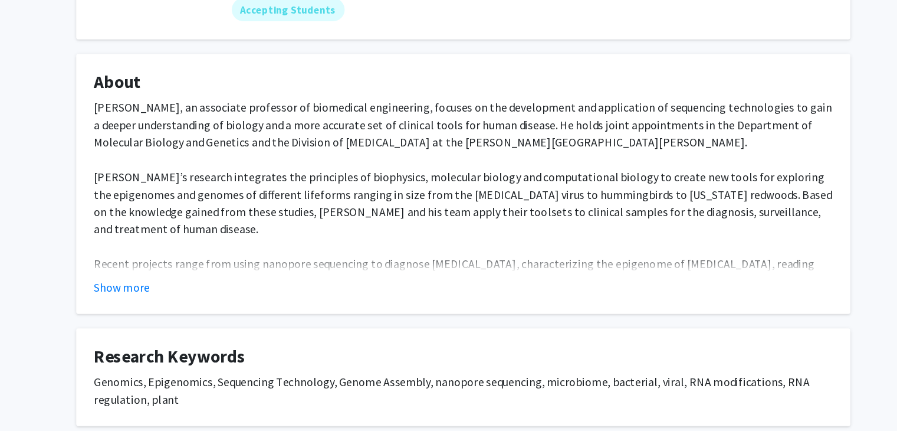
scroll to position [136, 0]
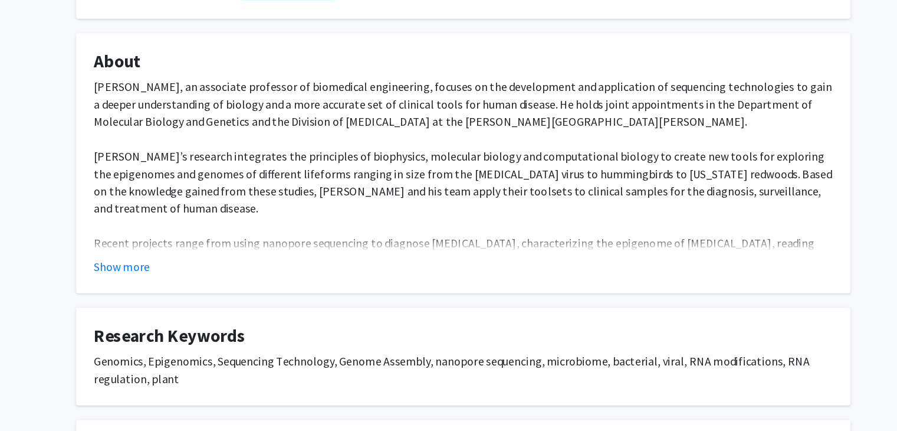
click at [200, 289] on div "Show more" at bounding box center [449, 296] width 602 height 14
click at [176, 289] on button "Show more" at bounding box center [170, 296] width 45 height 14
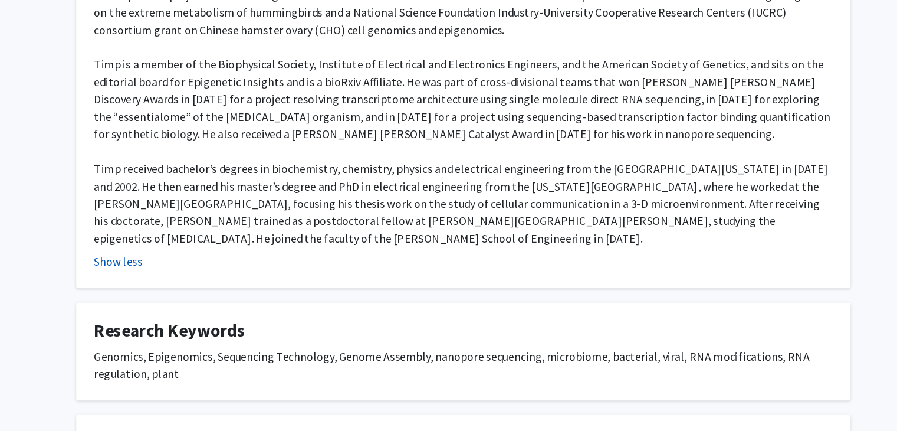
scroll to position [506, 0]
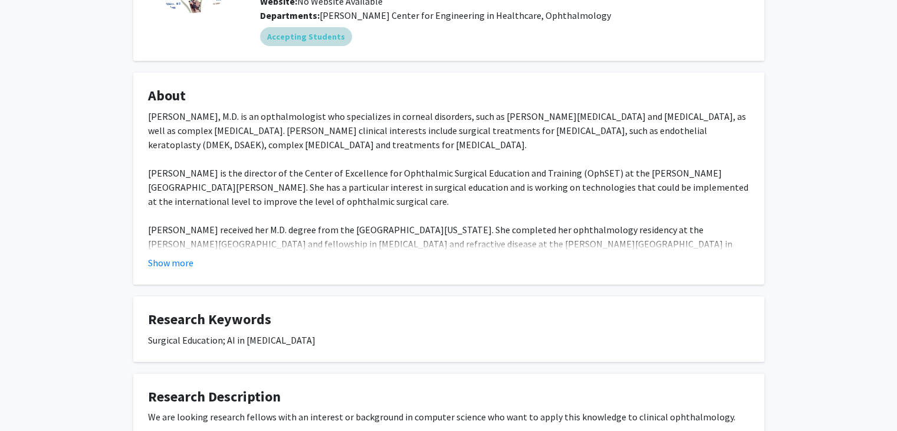
scroll to position [141, 0]
click at [181, 256] on button "Show more" at bounding box center [170, 263] width 45 height 14
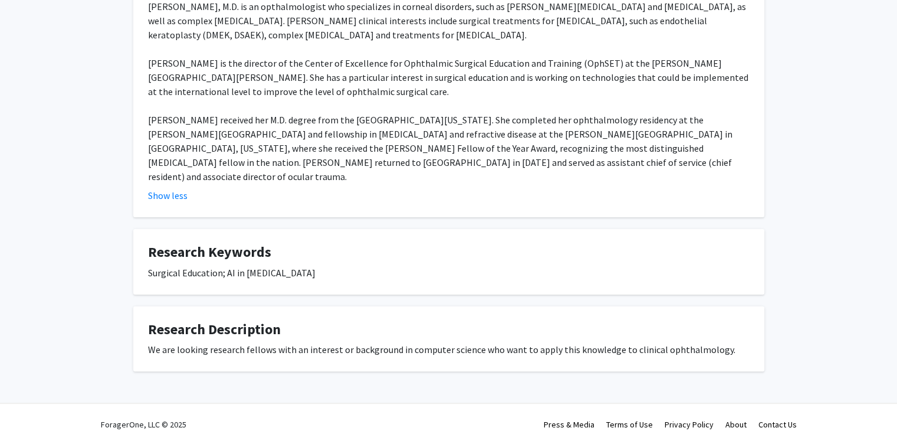
scroll to position [0, 0]
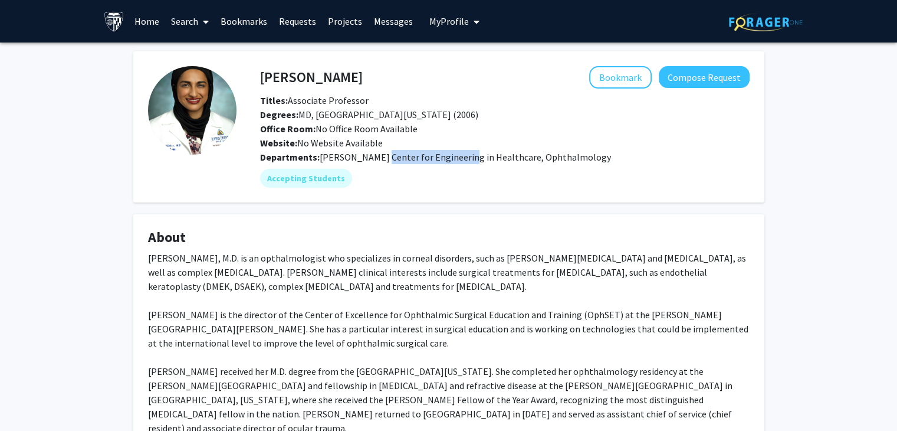
drag, startPoint x: 377, startPoint y: 156, endPoint x: 455, endPoint y: 154, distance: 78.5
click at [455, 154] on span "[PERSON_NAME] Center for Engineering in Healthcare, Ophthalmology" at bounding box center [465, 157] width 291 height 12
